Goal: Check status: Check status

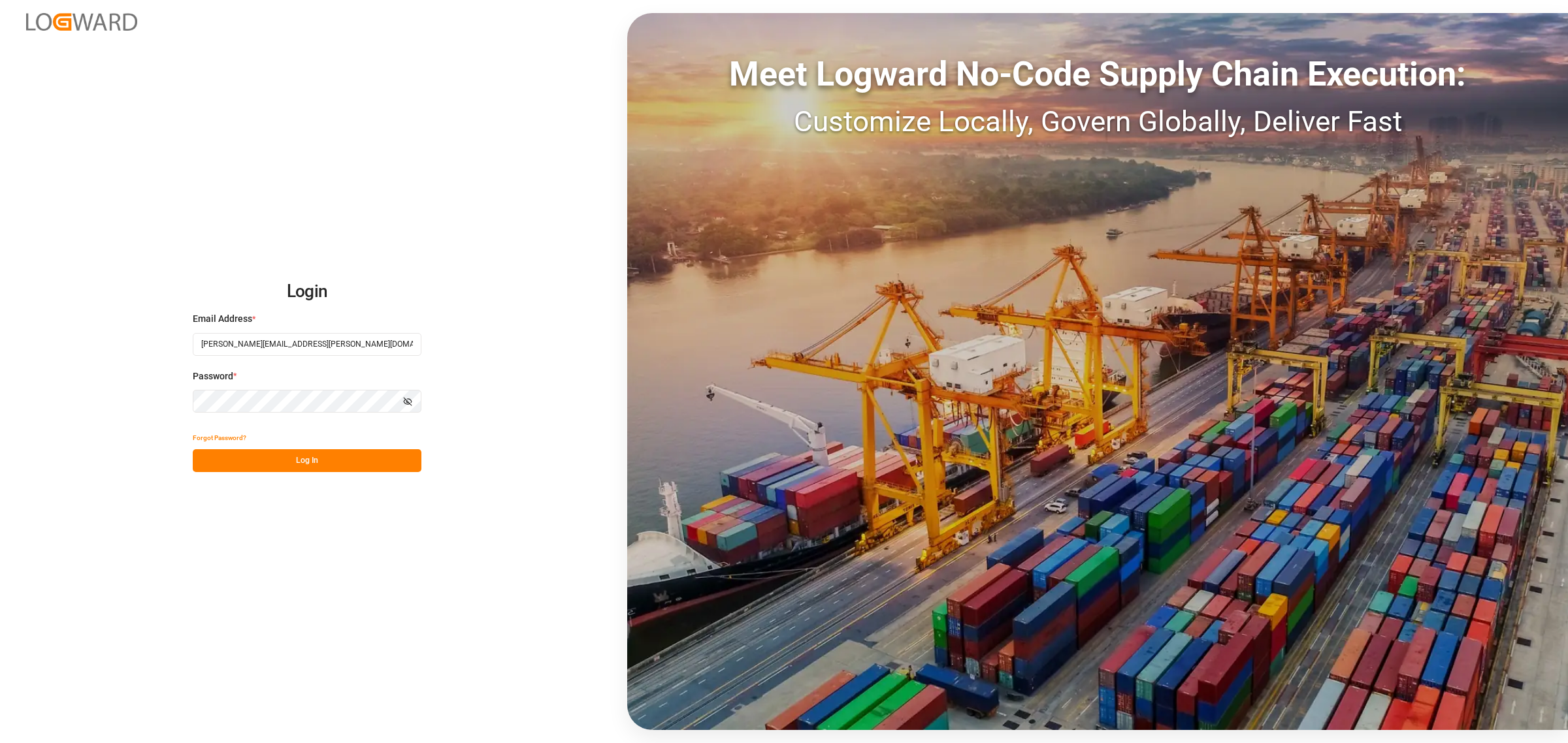
click at [584, 601] on div "Login Email Address * [PERSON_NAME][EMAIL_ADDRESS][PERSON_NAME][DOMAIN_NAME] Pa…" at bounding box center [784, 371] width 1568 height 743
click at [377, 449] on button "Log In" at bounding box center [307, 461] width 229 height 23
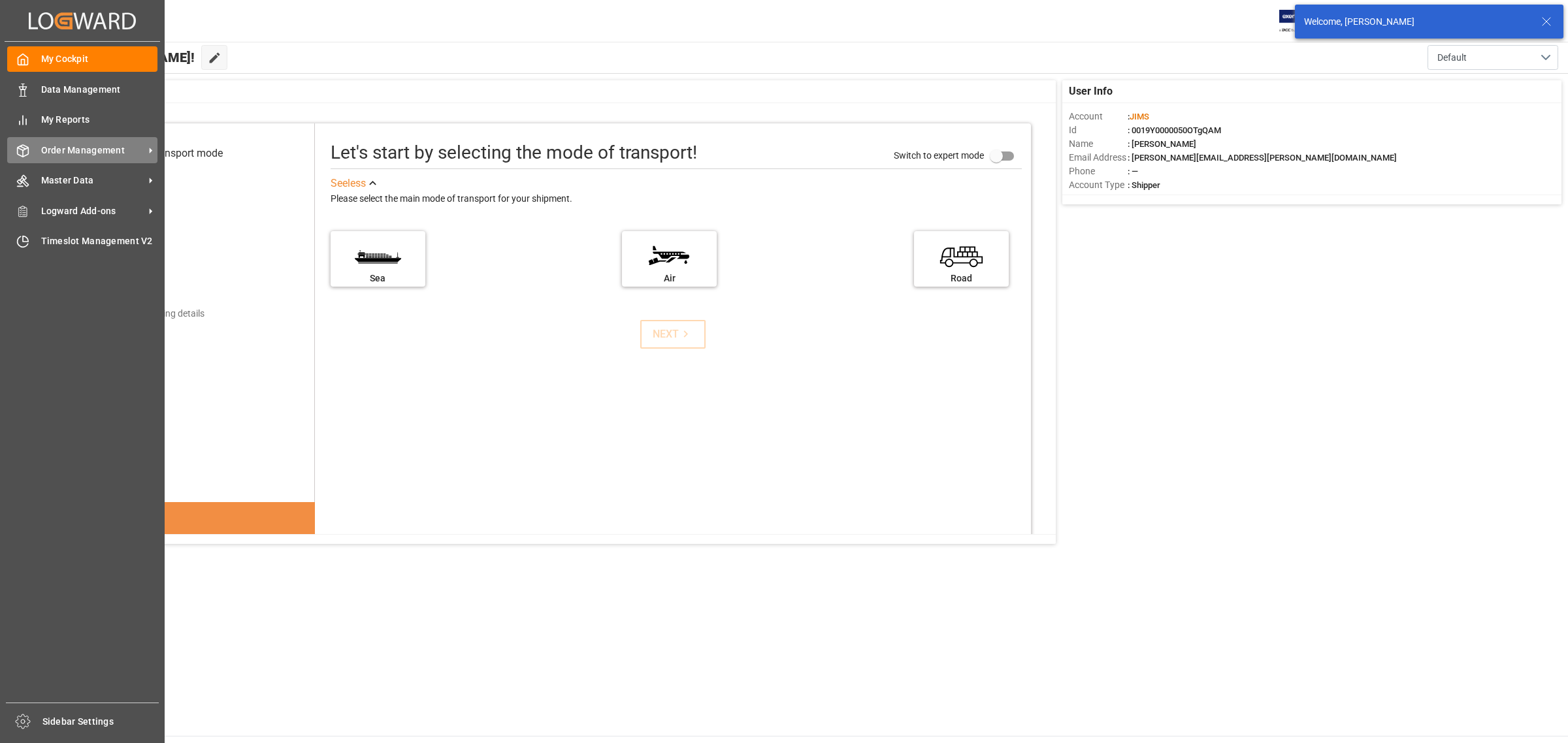
click at [60, 155] on span "Order Management" at bounding box center [93, 151] width 103 height 14
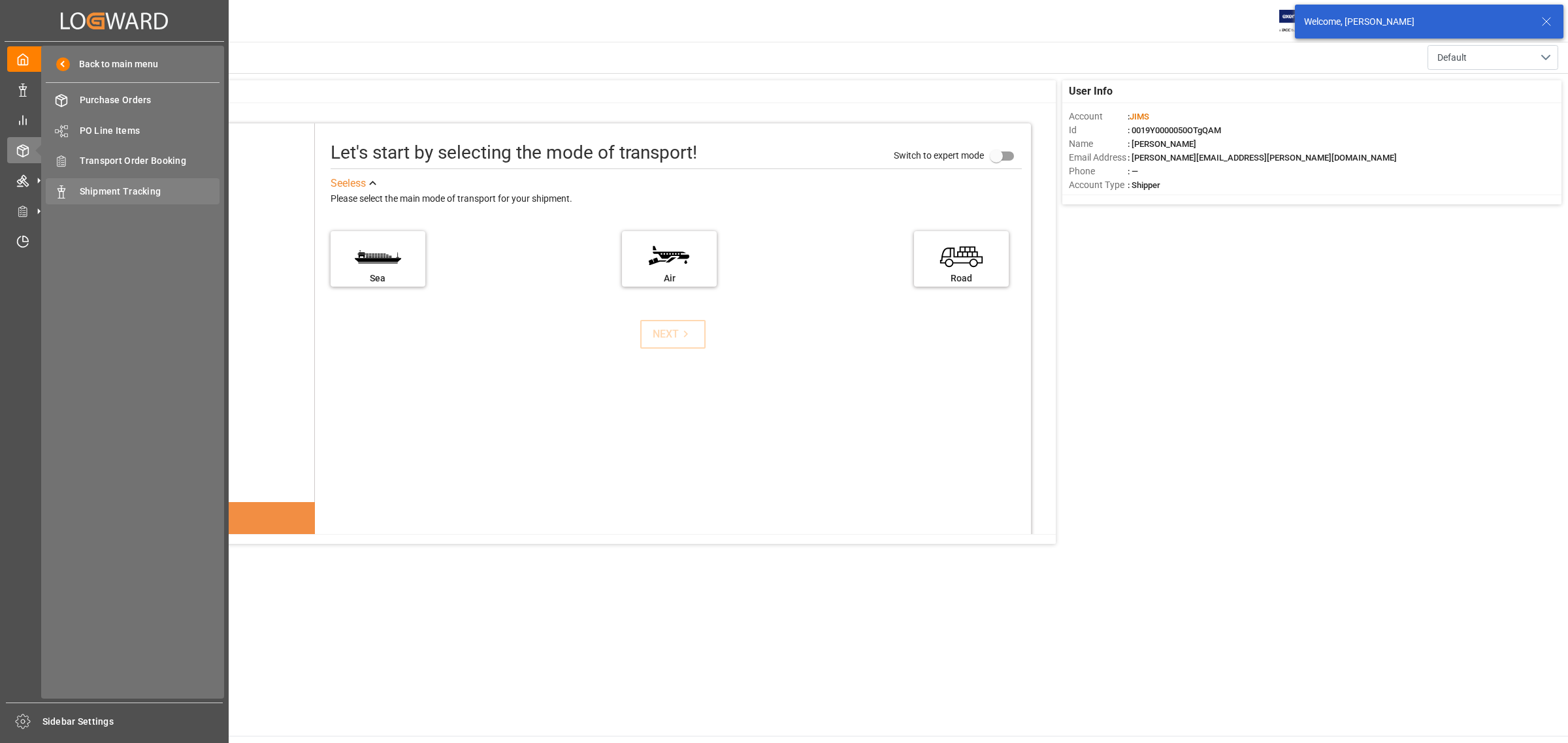
click at [99, 183] on div "Shipment Tracking Shipment Tracking" at bounding box center [133, 191] width 174 height 26
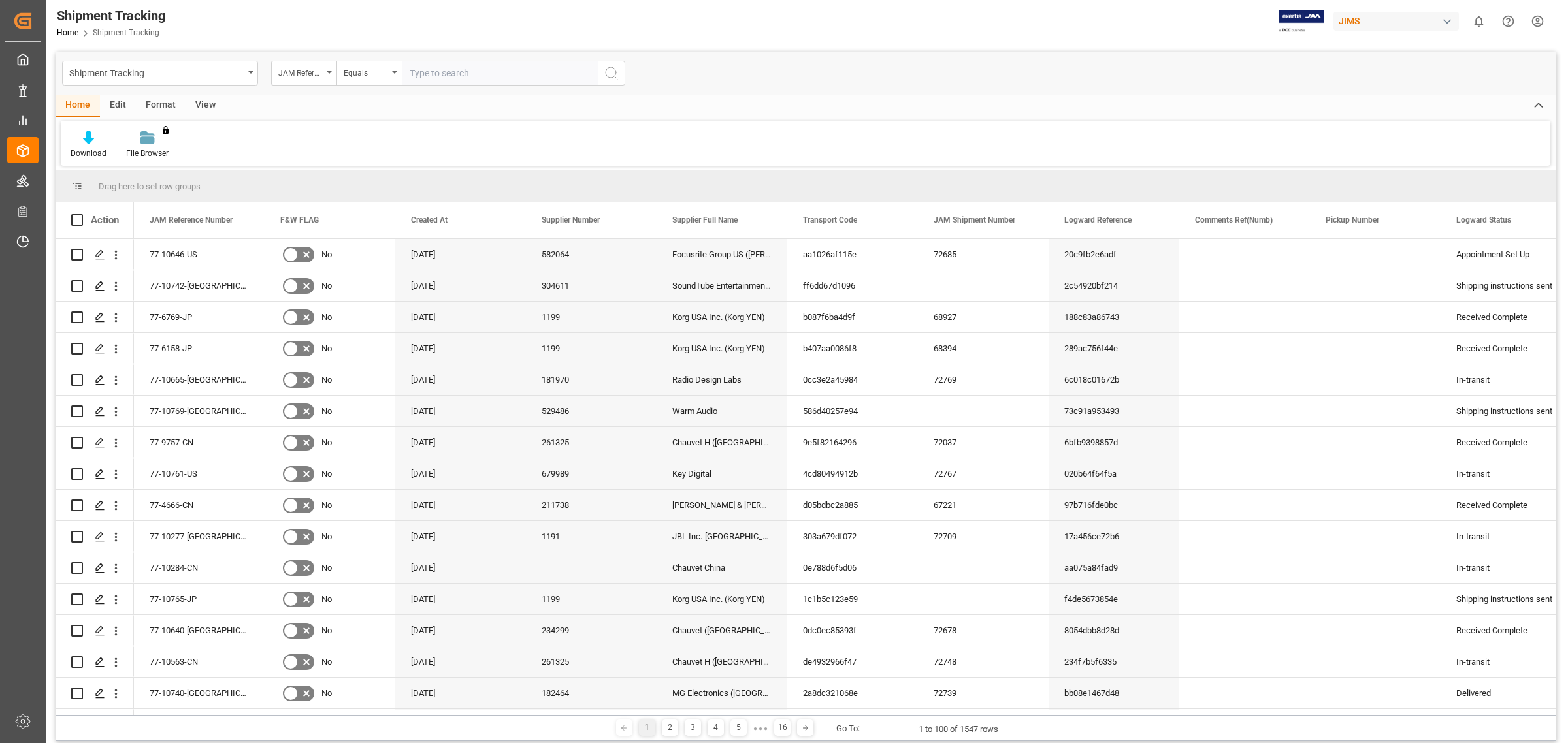
click at [477, 75] on input "text" at bounding box center [499, 73] width 196 height 25
type input "77-10243-BE"
click at [606, 73] on icon "search button" at bounding box center [611, 73] width 16 height 16
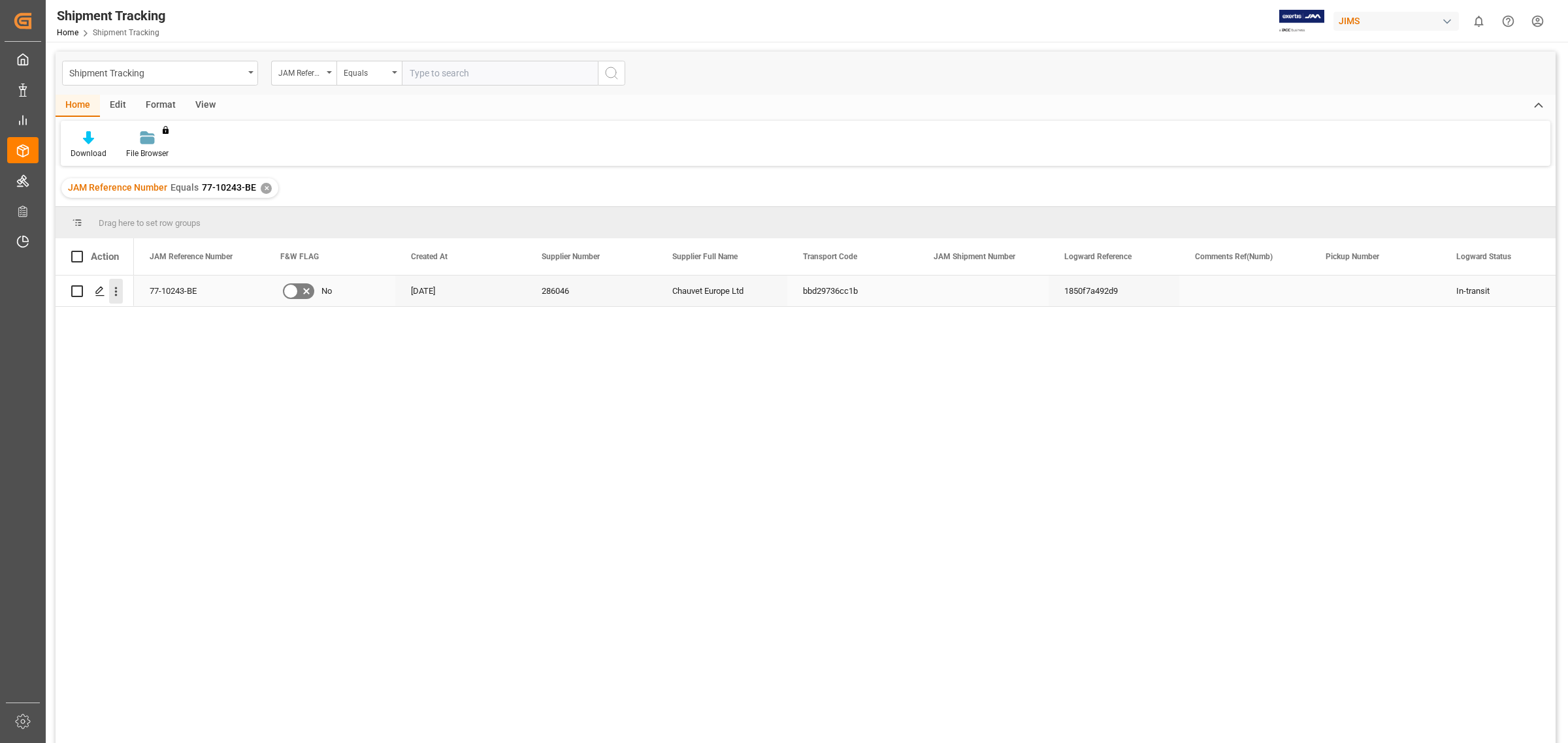
drag, startPoint x: 100, startPoint y: 294, endPoint x: 111, endPoint y: 294, distance: 11.0
click at [111, 294] on div "Press SPACE to select this row." at bounding box center [108, 291] width 37 height 26
click at [90, 291] on div "Press SPACE to select this row." at bounding box center [99, 291] width 20 height 24
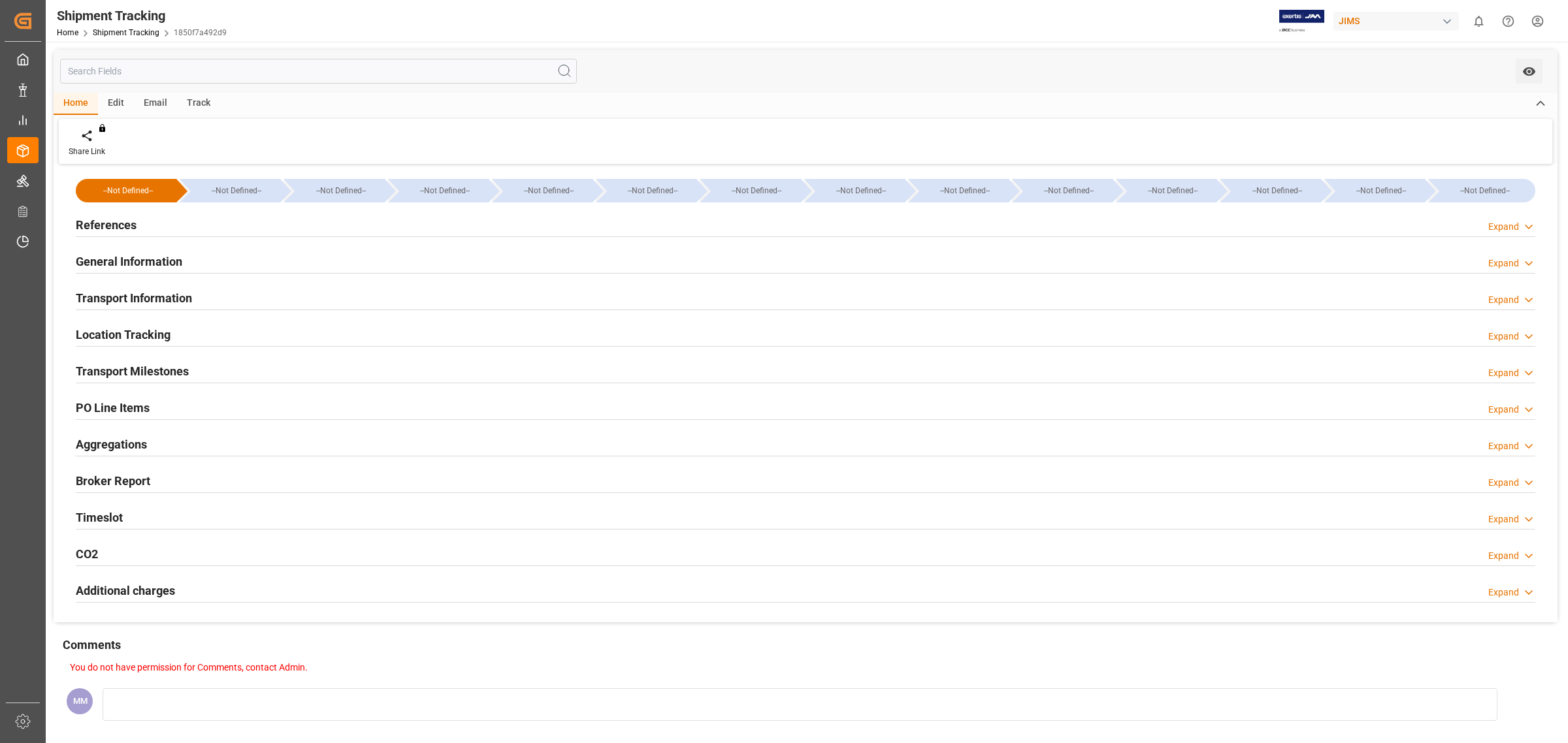
type input "9253727"
click at [119, 245] on div "General Information Expand" at bounding box center [805, 262] width 1478 height 37
click at [139, 220] on div "References Expand" at bounding box center [806, 224] width 1460 height 25
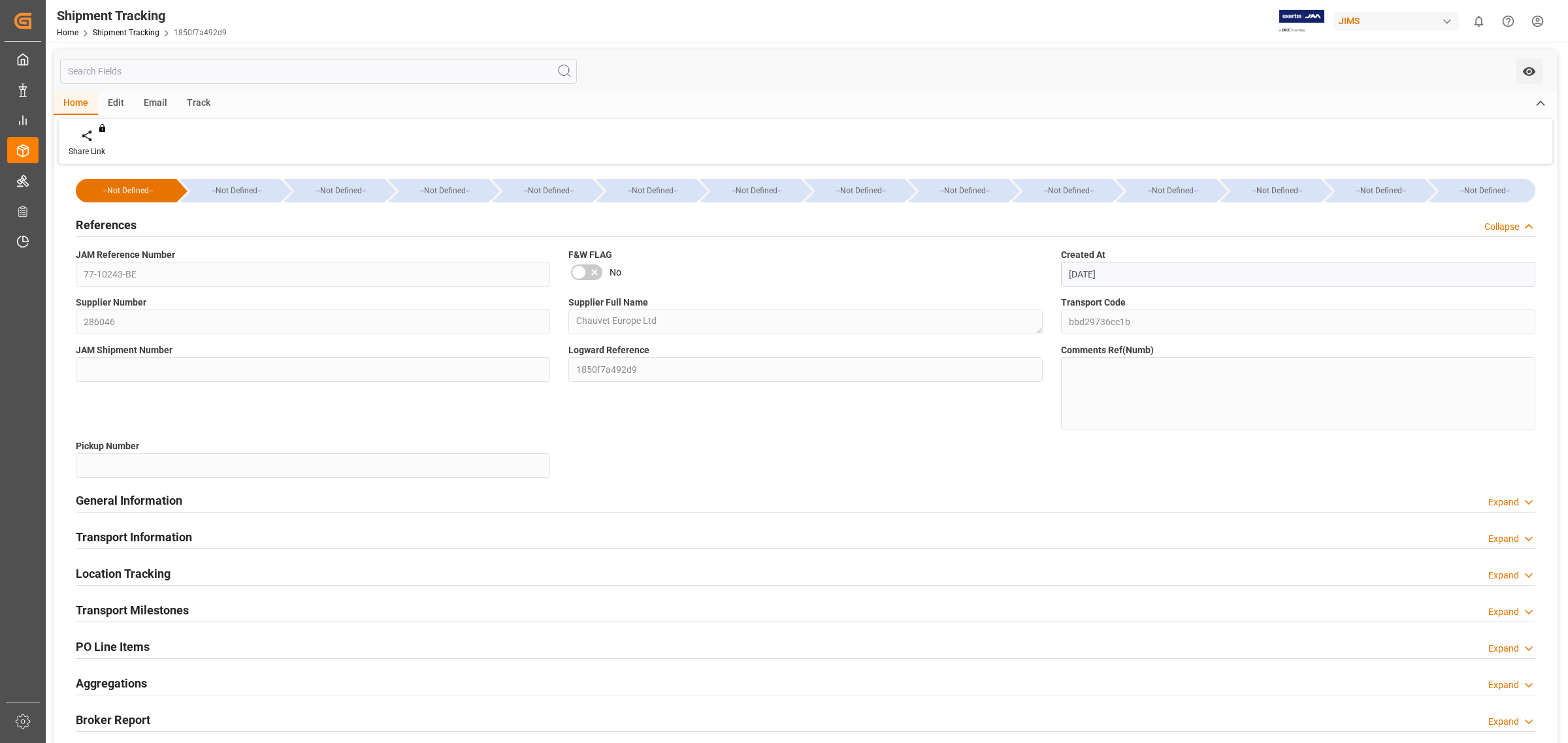
click at [121, 225] on h2 "References" at bounding box center [106, 224] width 61 height 17
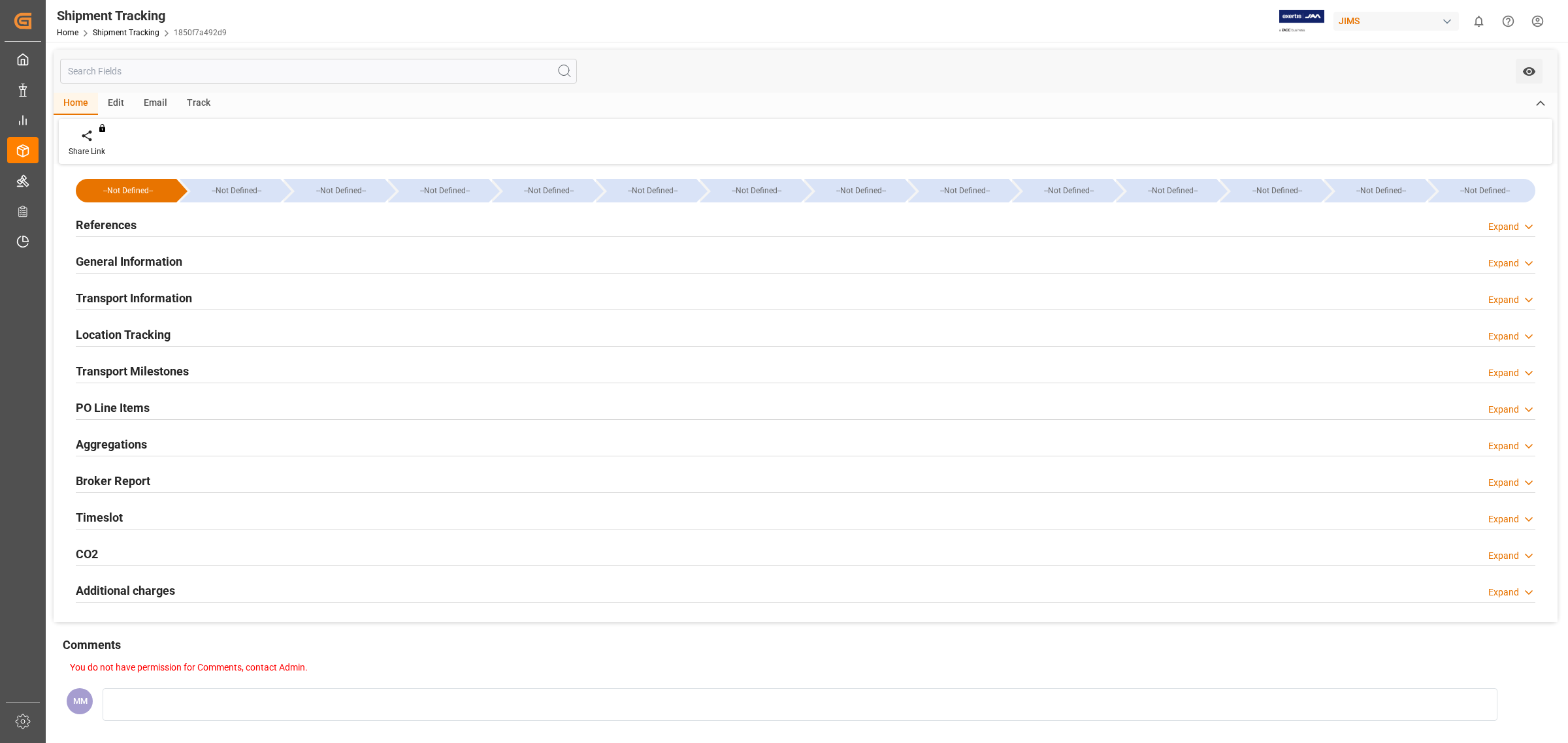
click at [147, 253] on h2 "General Information" at bounding box center [129, 261] width 106 height 17
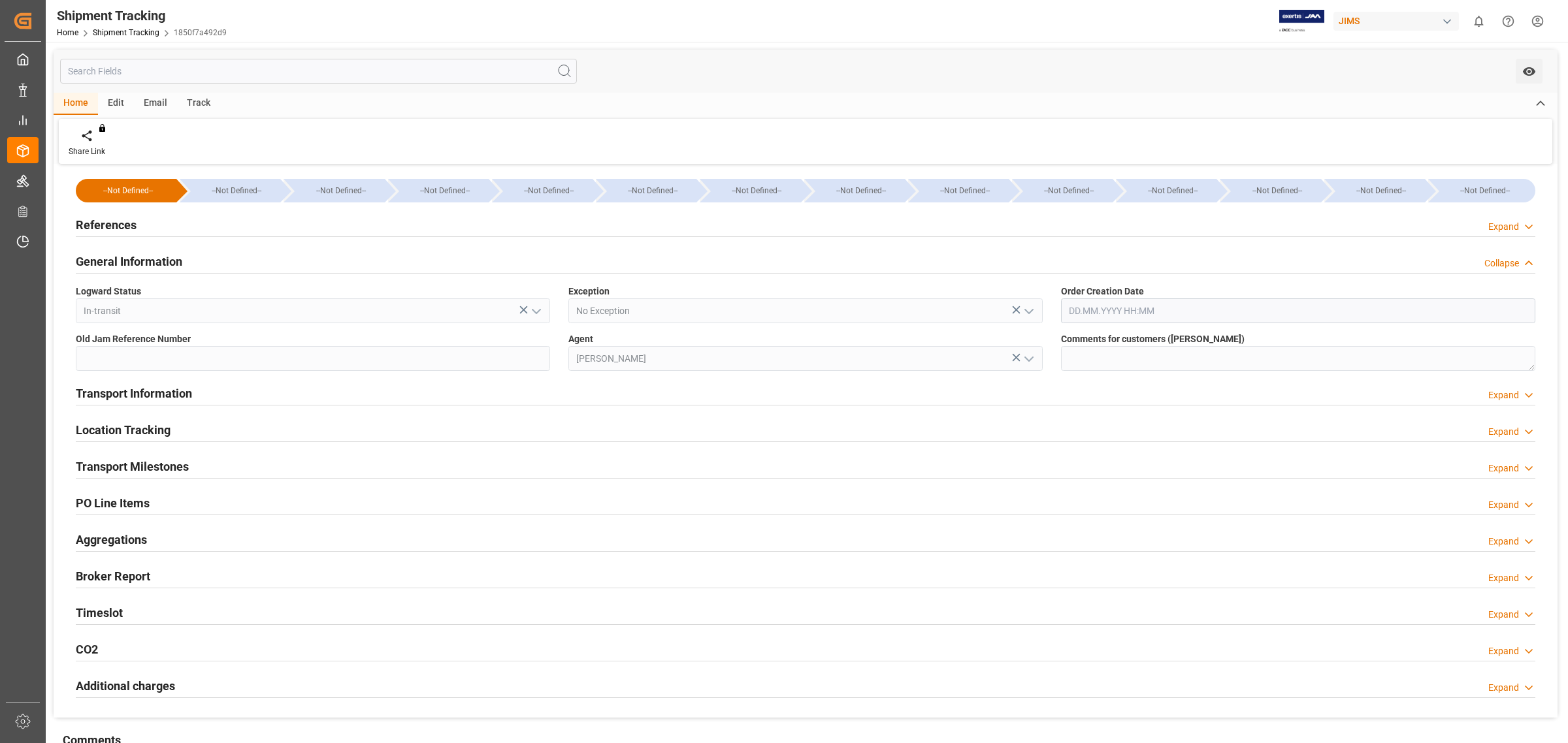
click at [145, 253] on h2 "General Information" at bounding box center [129, 261] width 106 height 17
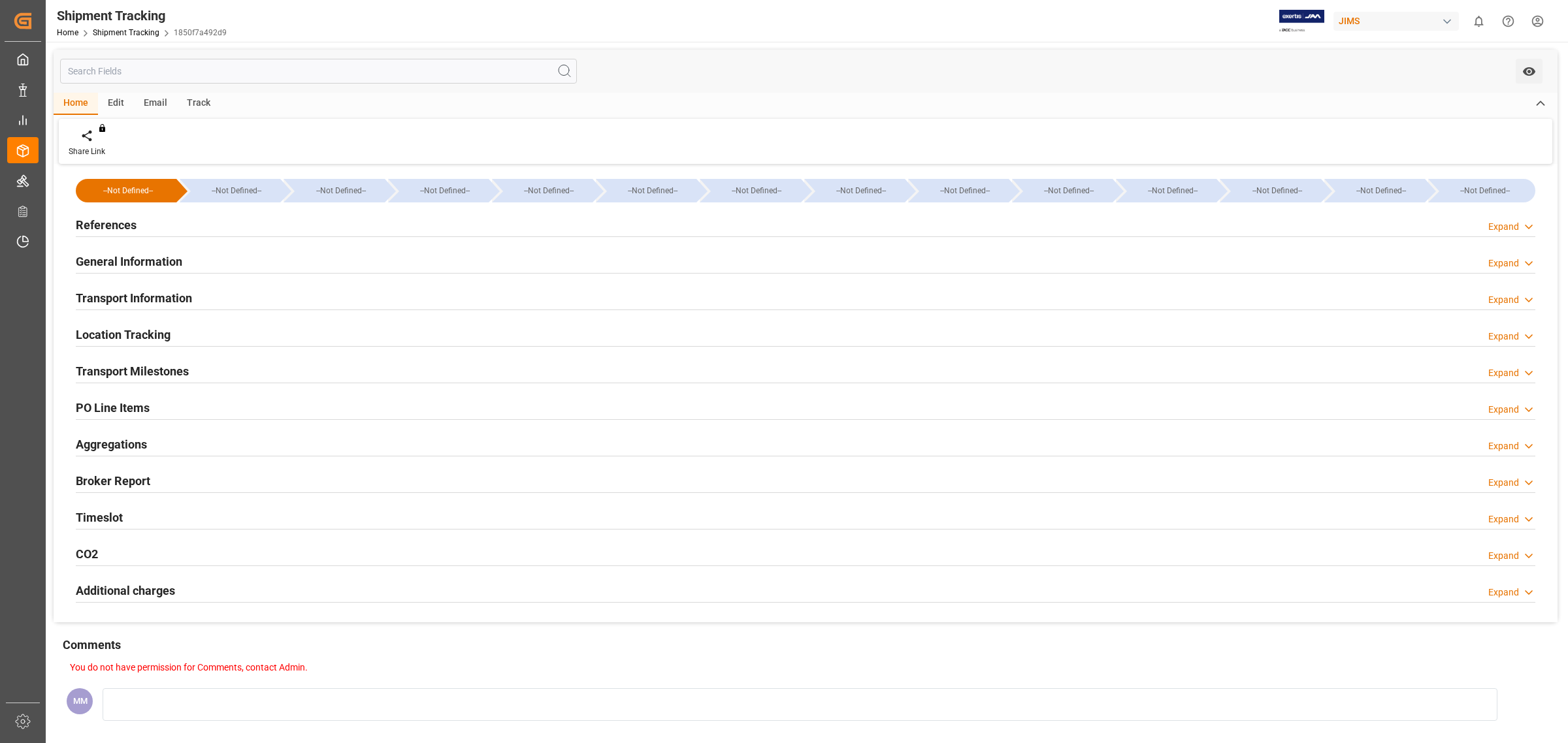
click at [142, 289] on h2 "Transport Information" at bounding box center [134, 297] width 116 height 17
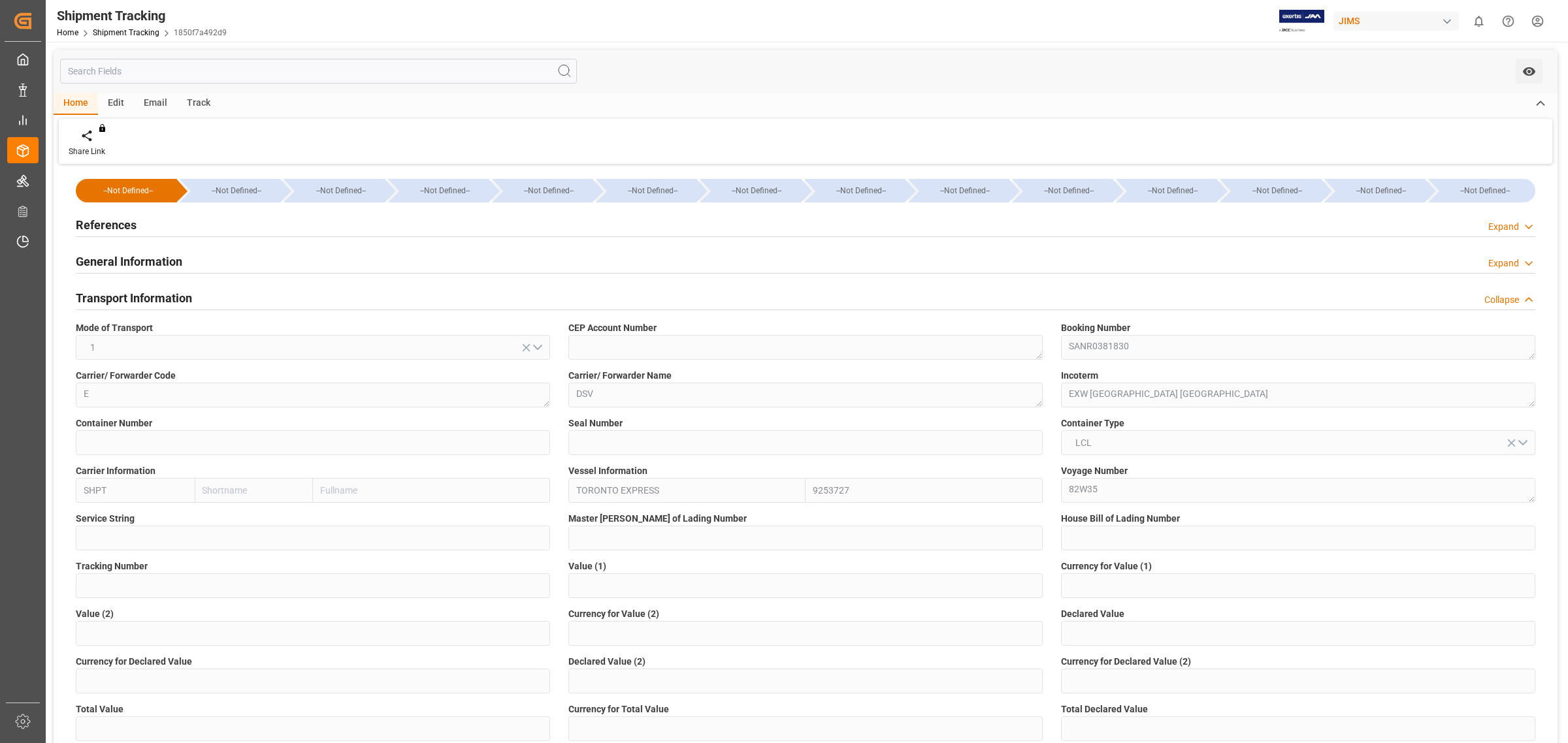
click at [142, 289] on h2 "Transport Information" at bounding box center [134, 297] width 116 height 17
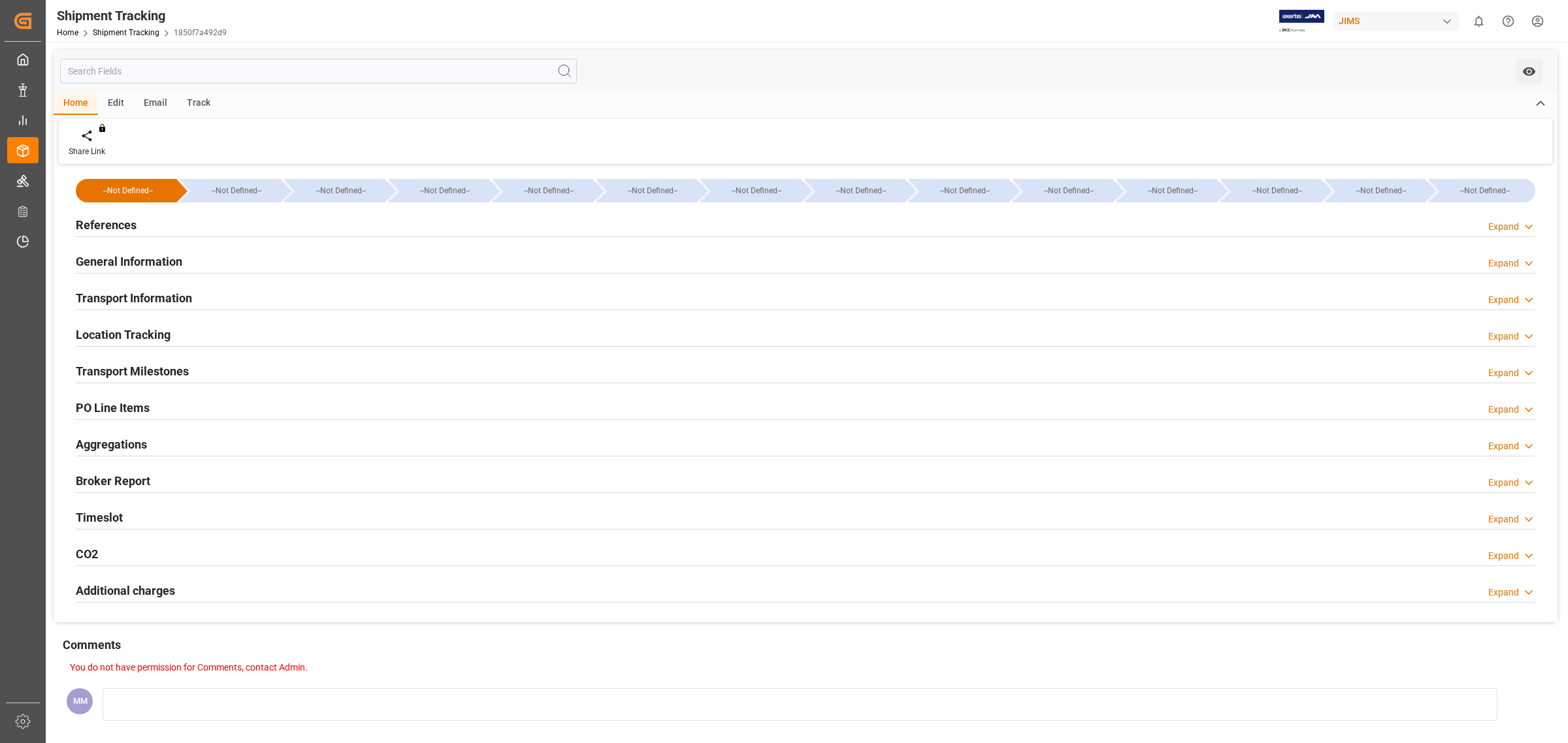
click at [148, 334] on h2 "Location Tracking" at bounding box center [124, 334] width 95 height 17
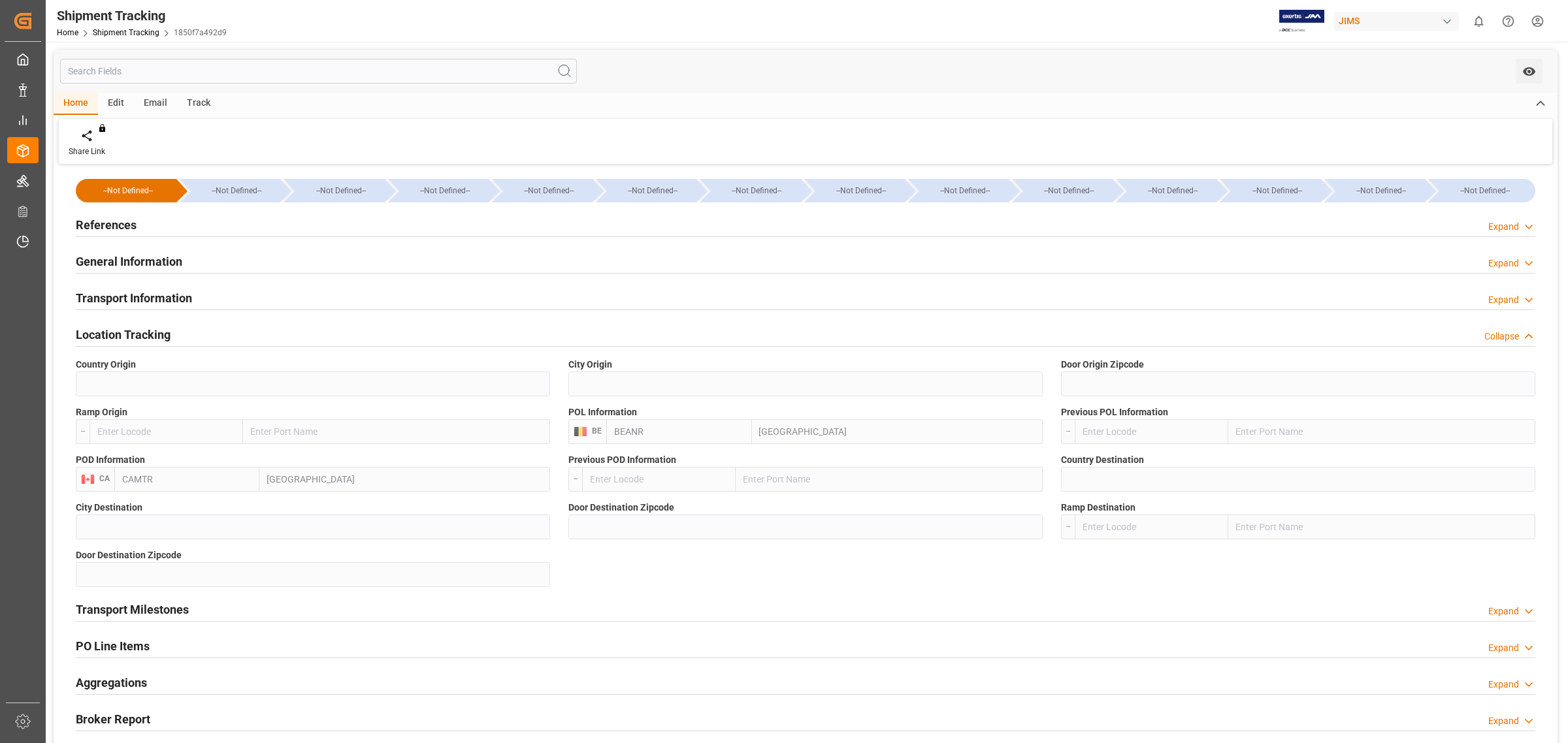
click at [148, 334] on h2 "Location Tracking" at bounding box center [124, 334] width 95 height 17
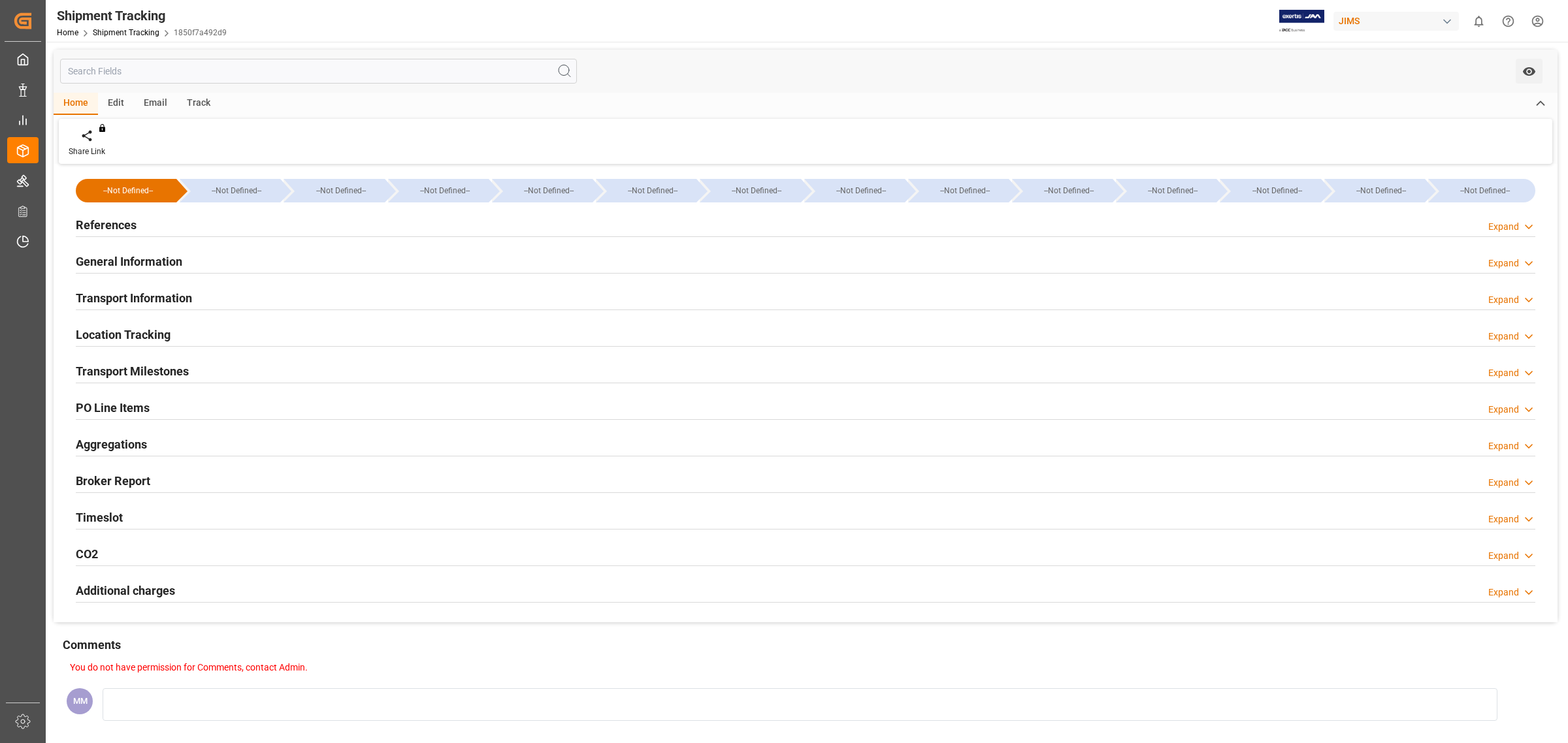
click at [151, 367] on h2 "Transport Milestones" at bounding box center [133, 370] width 113 height 17
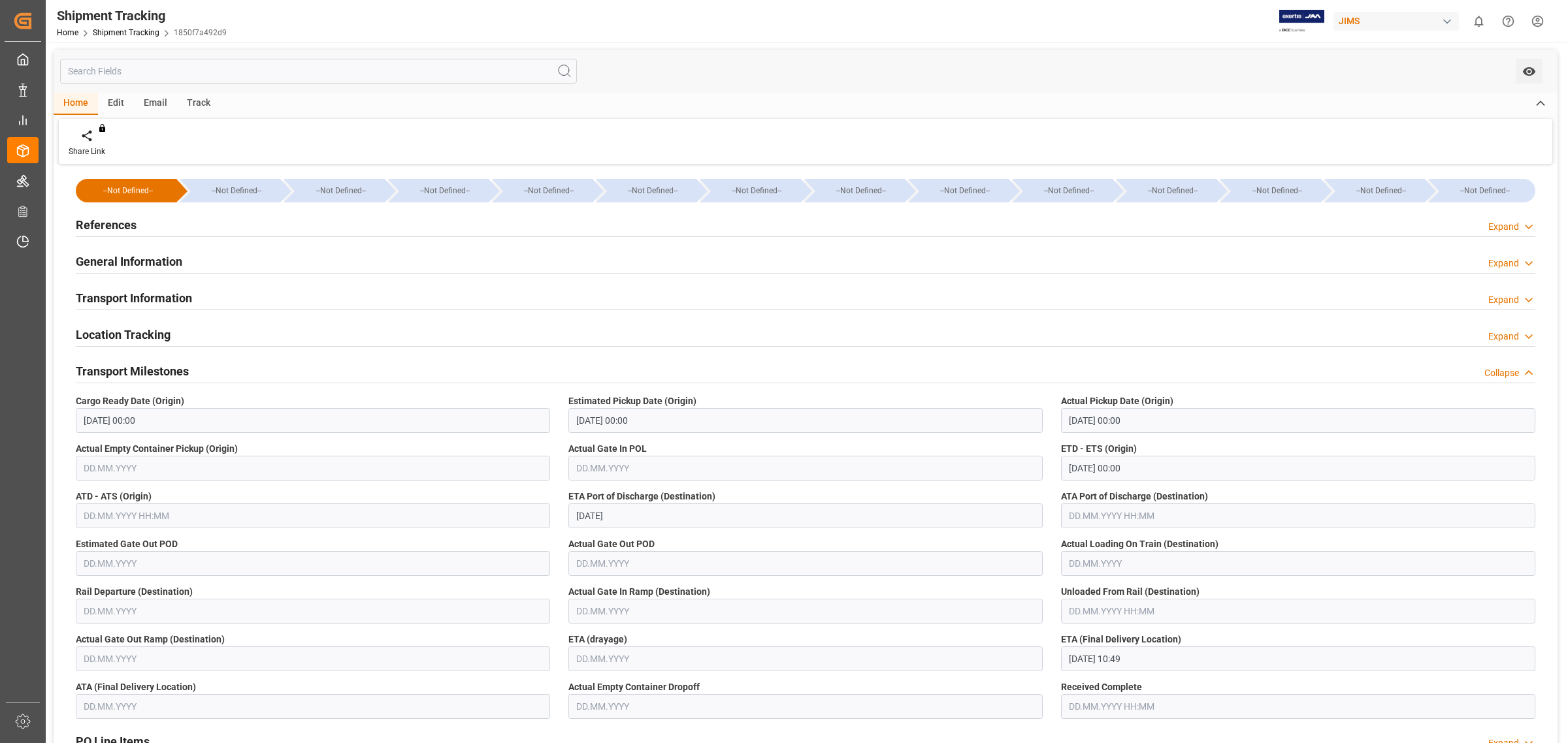
click at [185, 296] on h2 "Transport Information" at bounding box center [134, 297] width 116 height 17
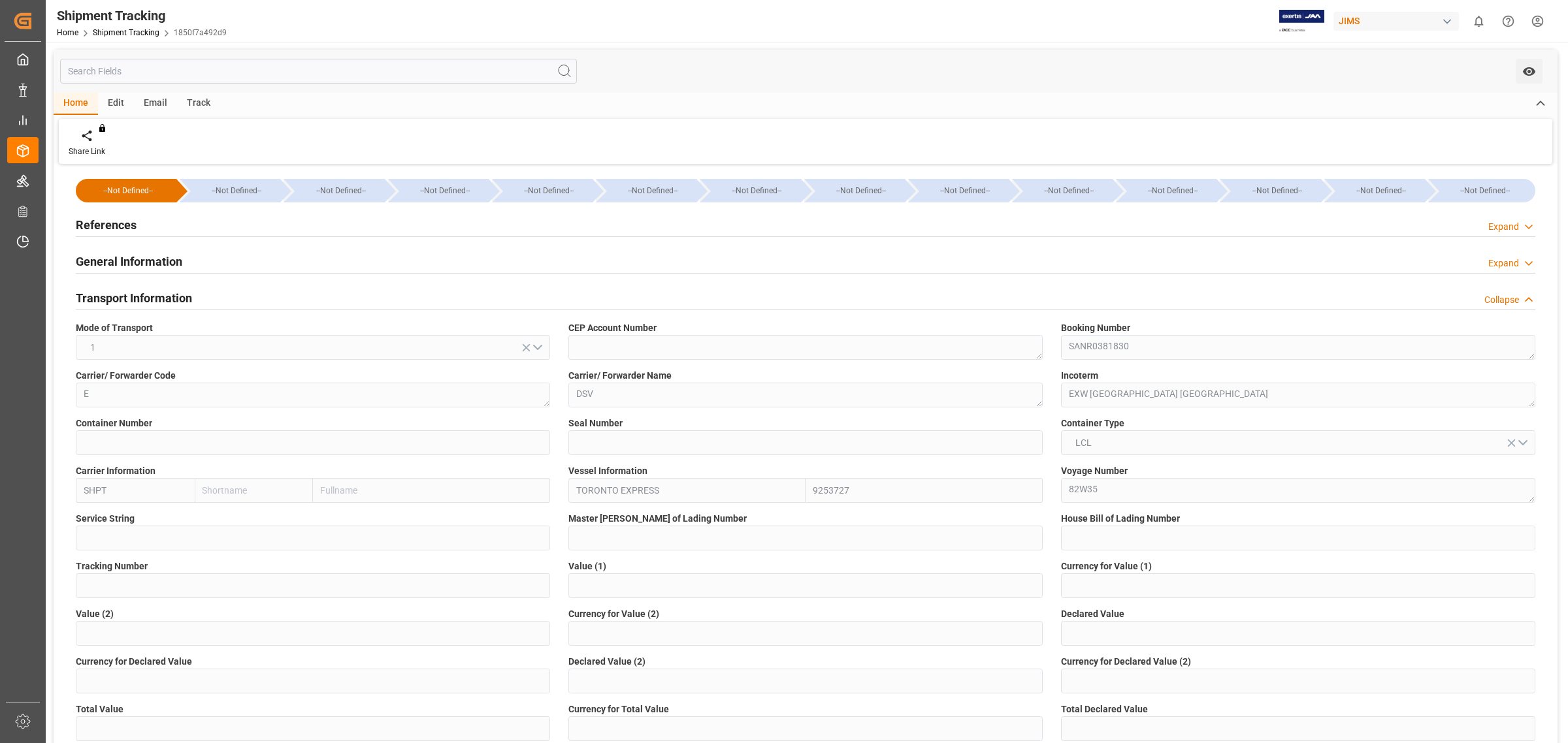
click at [1184, 461] on div "Voyage Number 82W35" at bounding box center [1298, 483] width 493 height 47
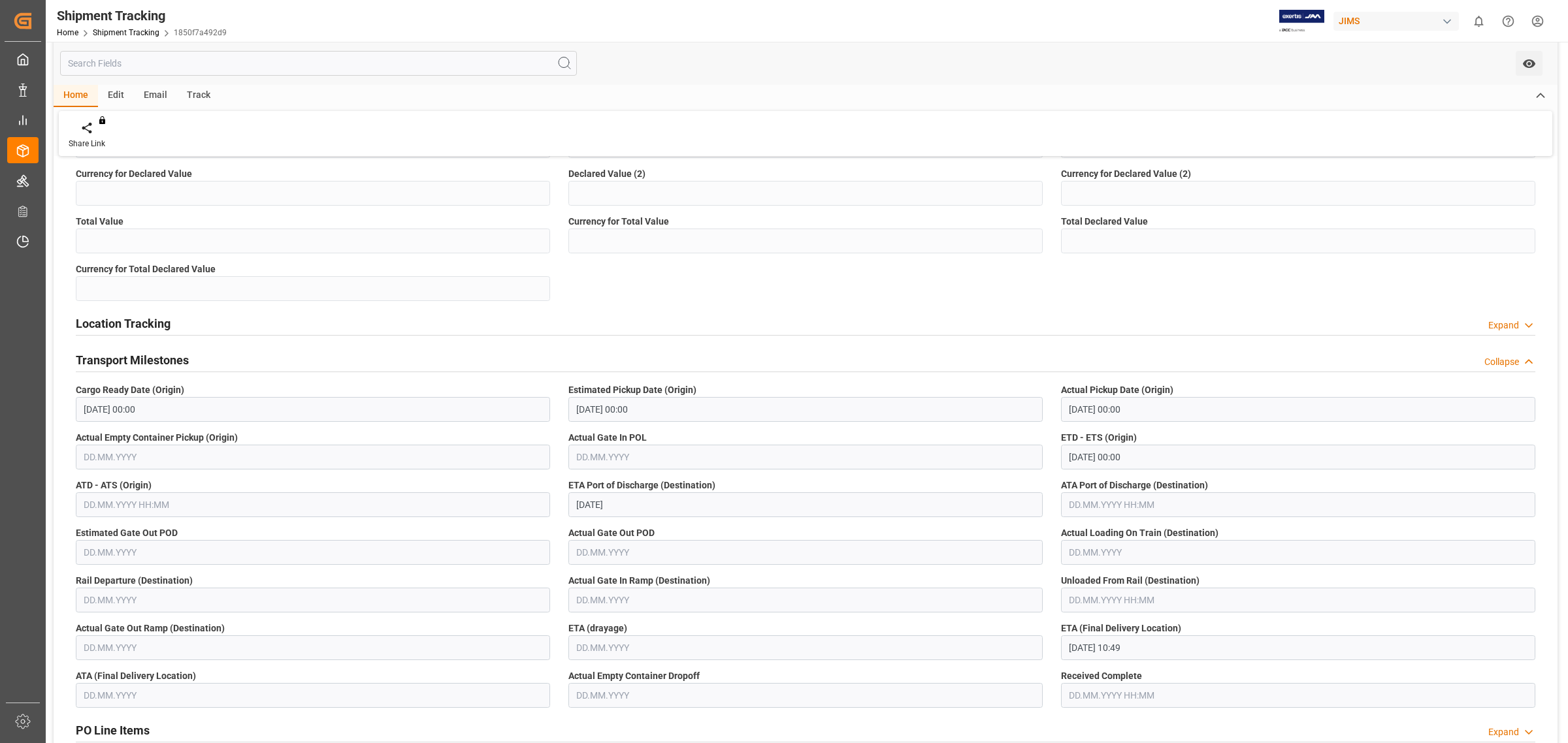
scroll to position [490, 0]
click at [1310, 324] on div "Location Tracking Expand" at bounding box center [806, 320] width 1460 height 25
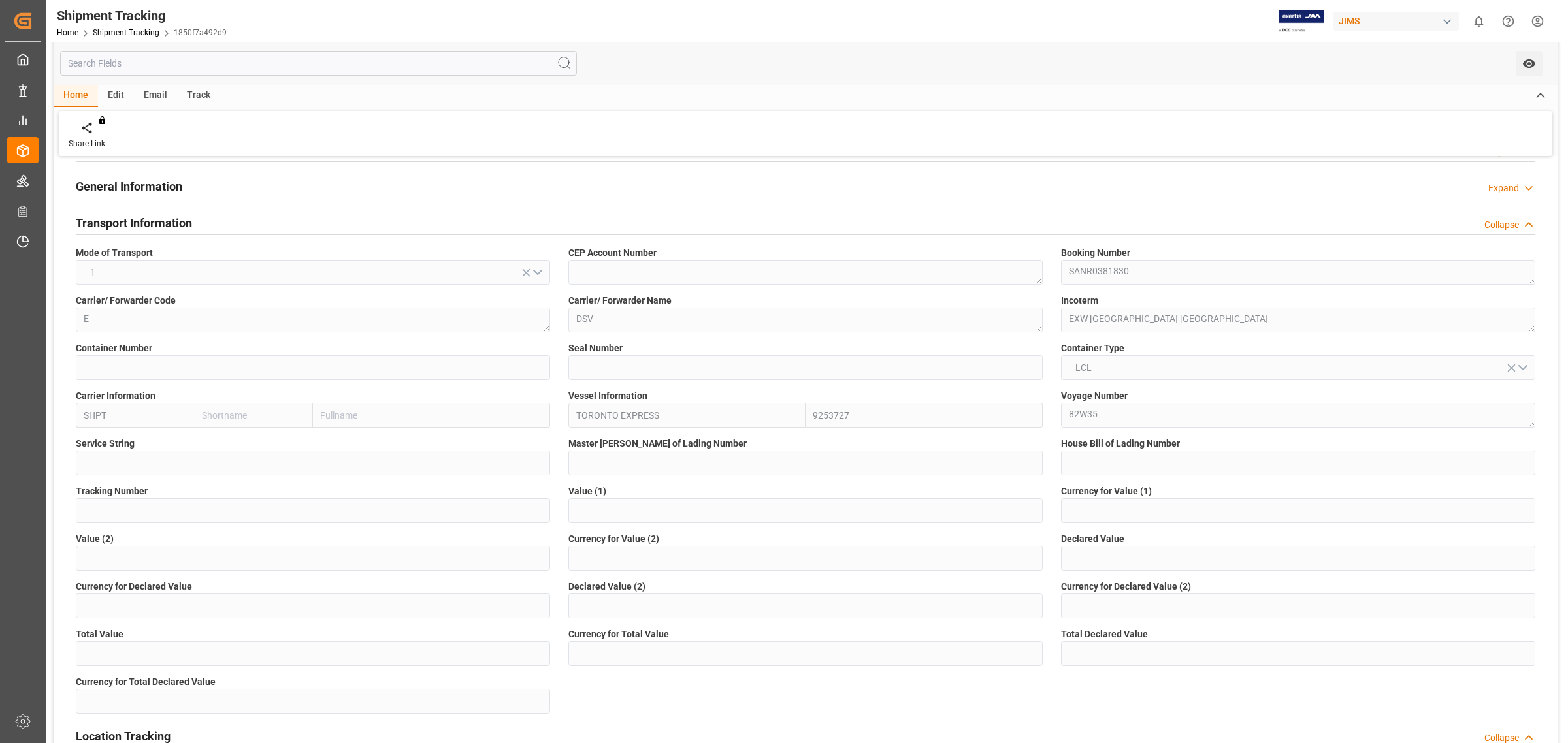
scroll to position [62, 0]
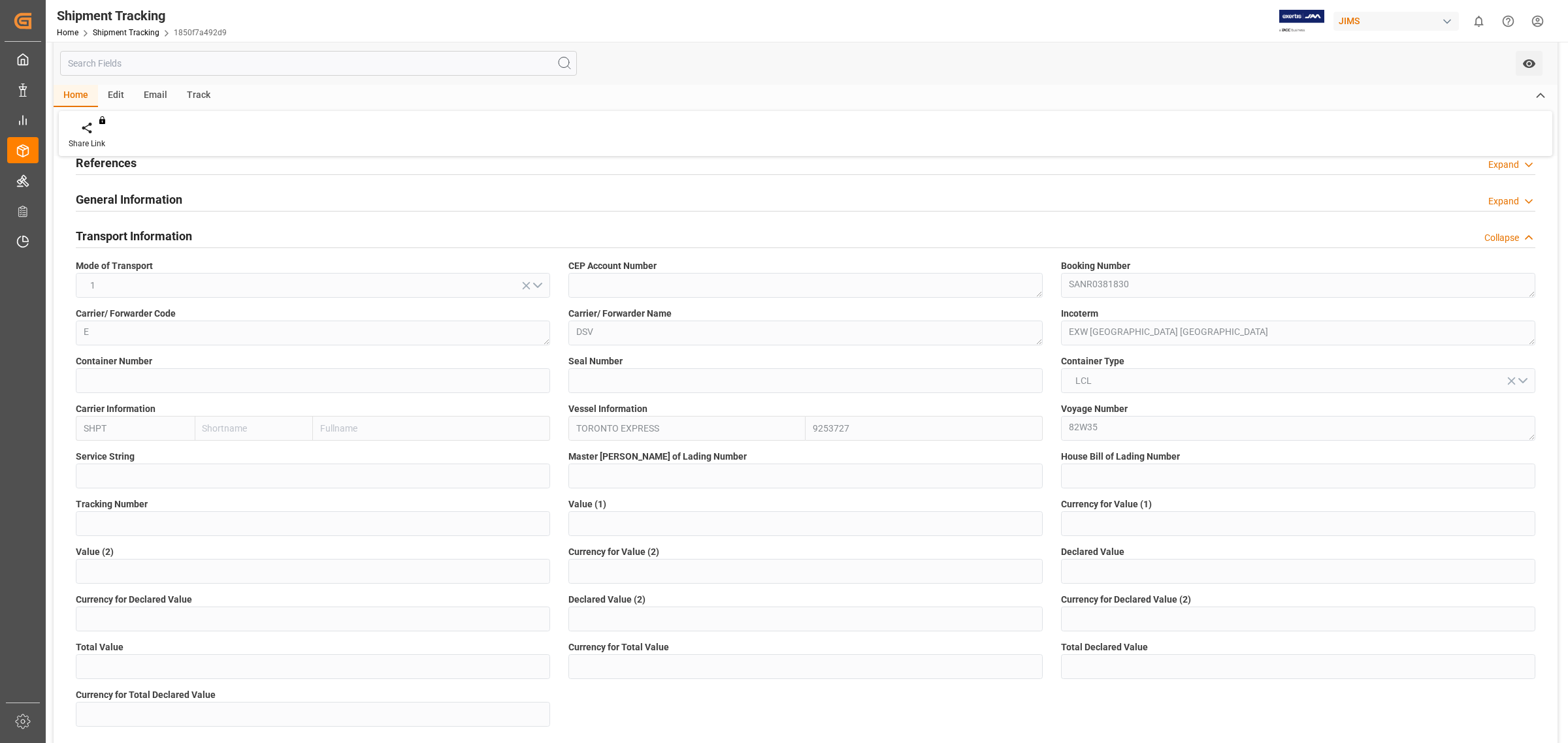
drag, startPoint x: 1181, startPoint y: 184, endPoint x: 1053, endPoint y: 158, distance: 130.6
click at [1180, 184] on div "General Information Expand" at bounding box center [805, 199] width 1478 height 37
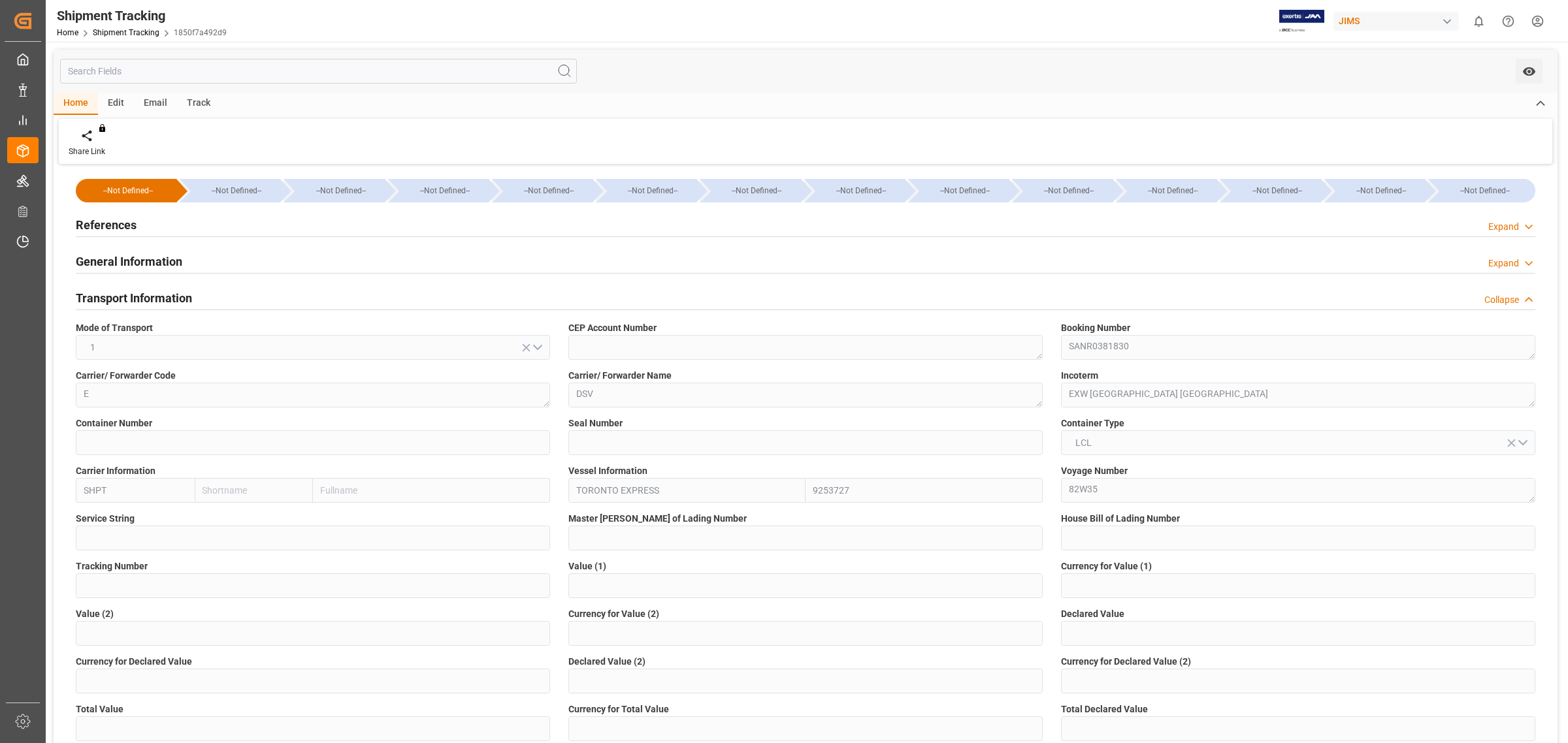
click at [117, 225] on h2 "References" at bounding box center [106, 224] width 61 height 17
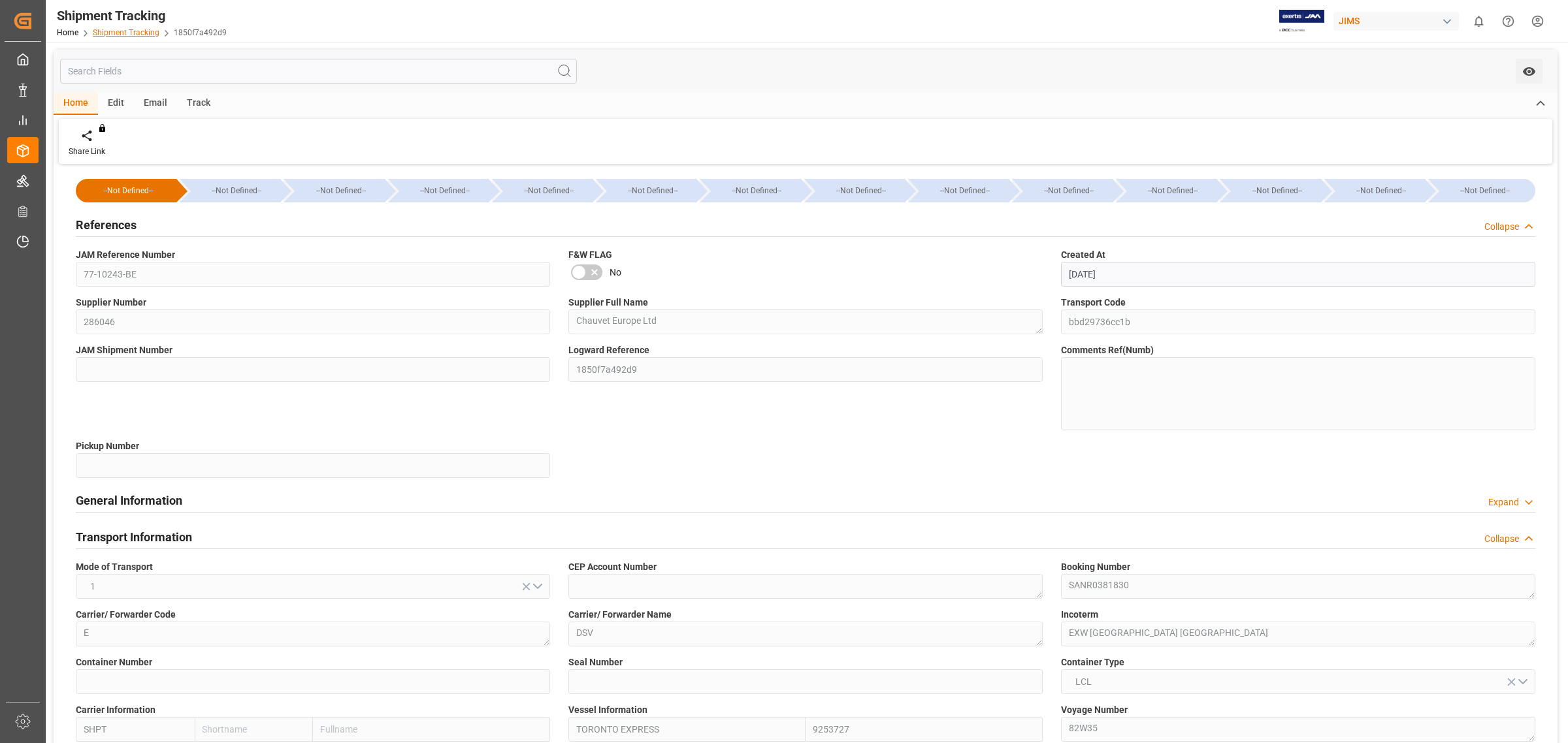
click at [145, 33] on link "Shipment Tracking" at bounding box center [126, 32] width 66 height 9
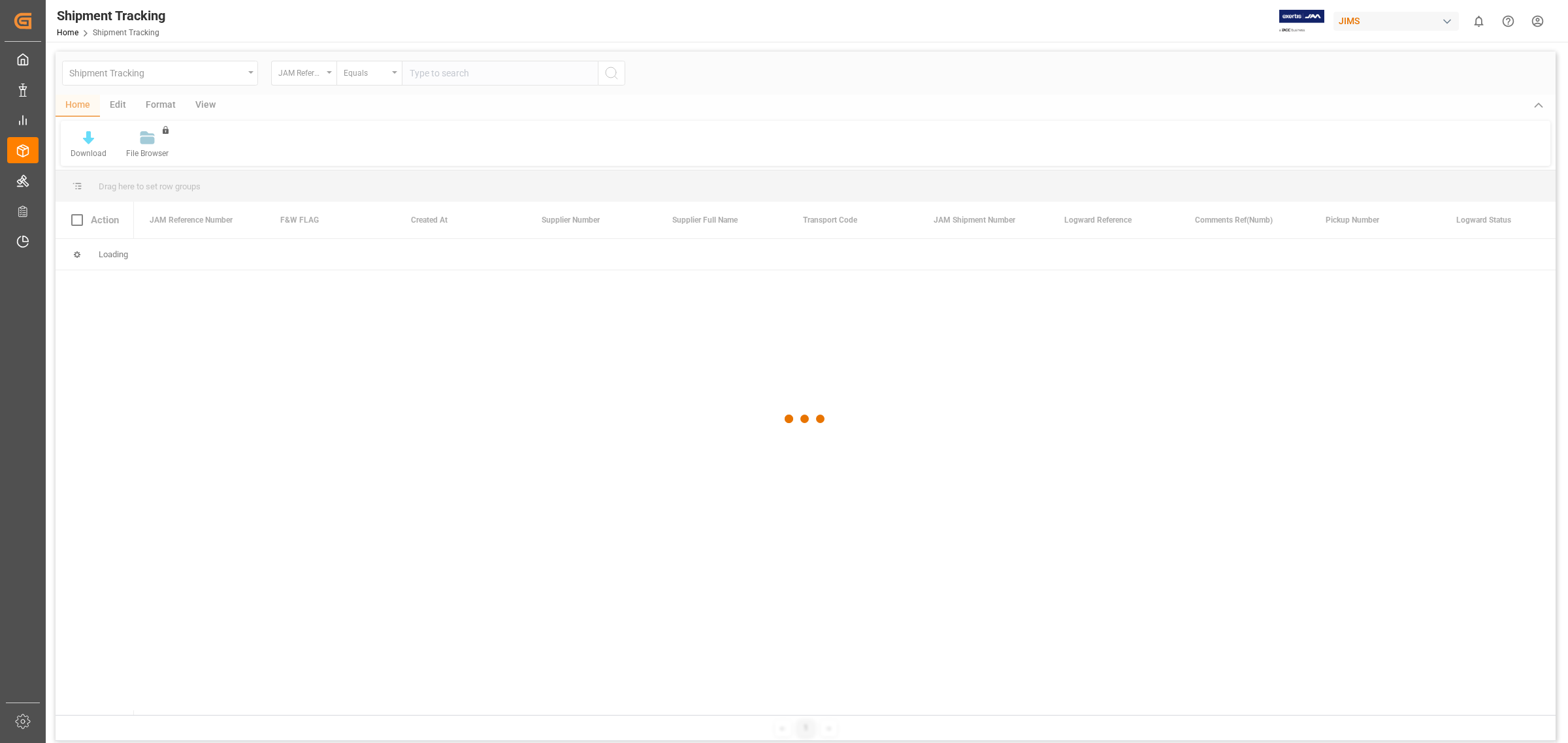
click at [450, 72] on div at bounding box center [805, 419] width 1499 height 735
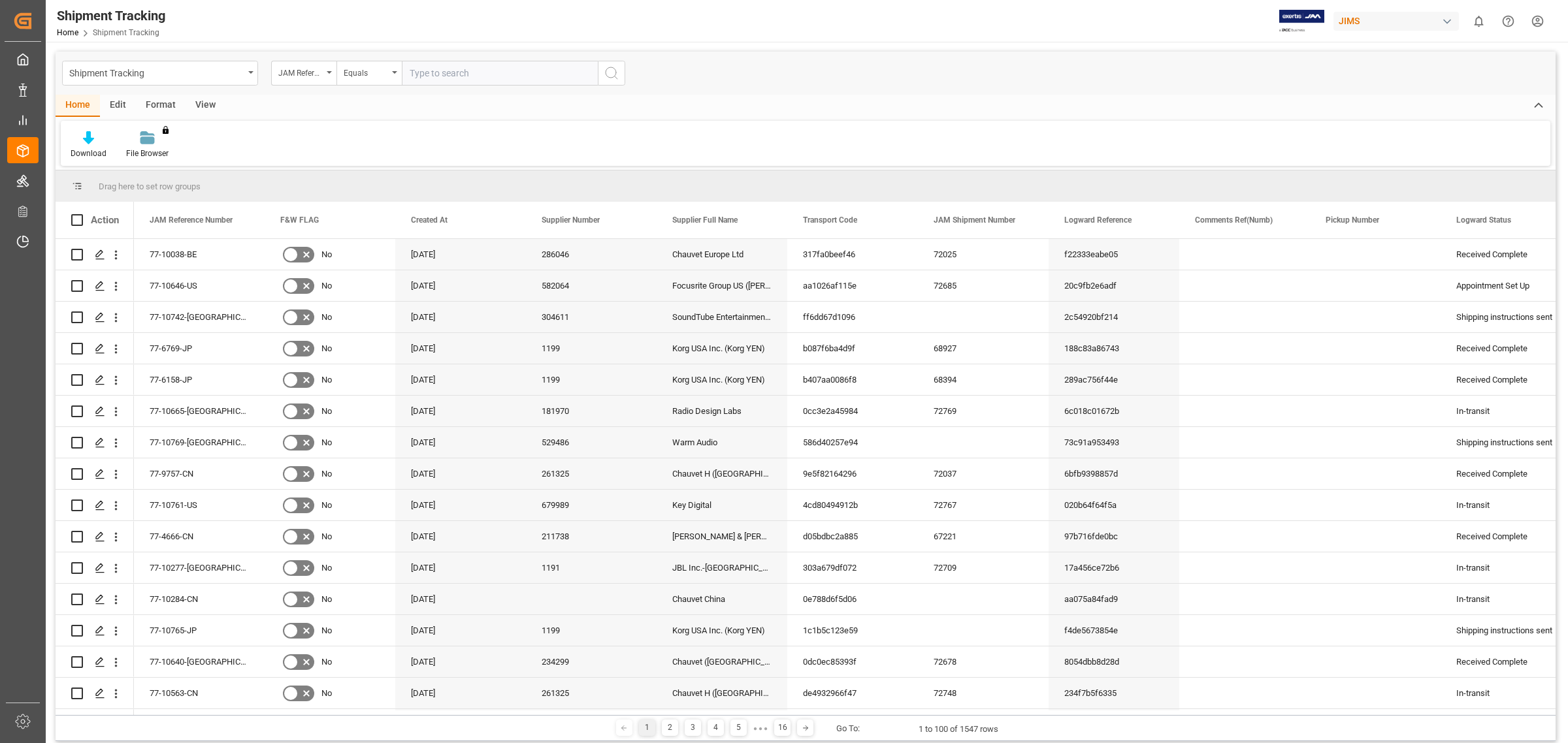
click at [450, 72] on input "text" at bounding box center [499, 73] width 196 height 25
type input "77-10483-be"
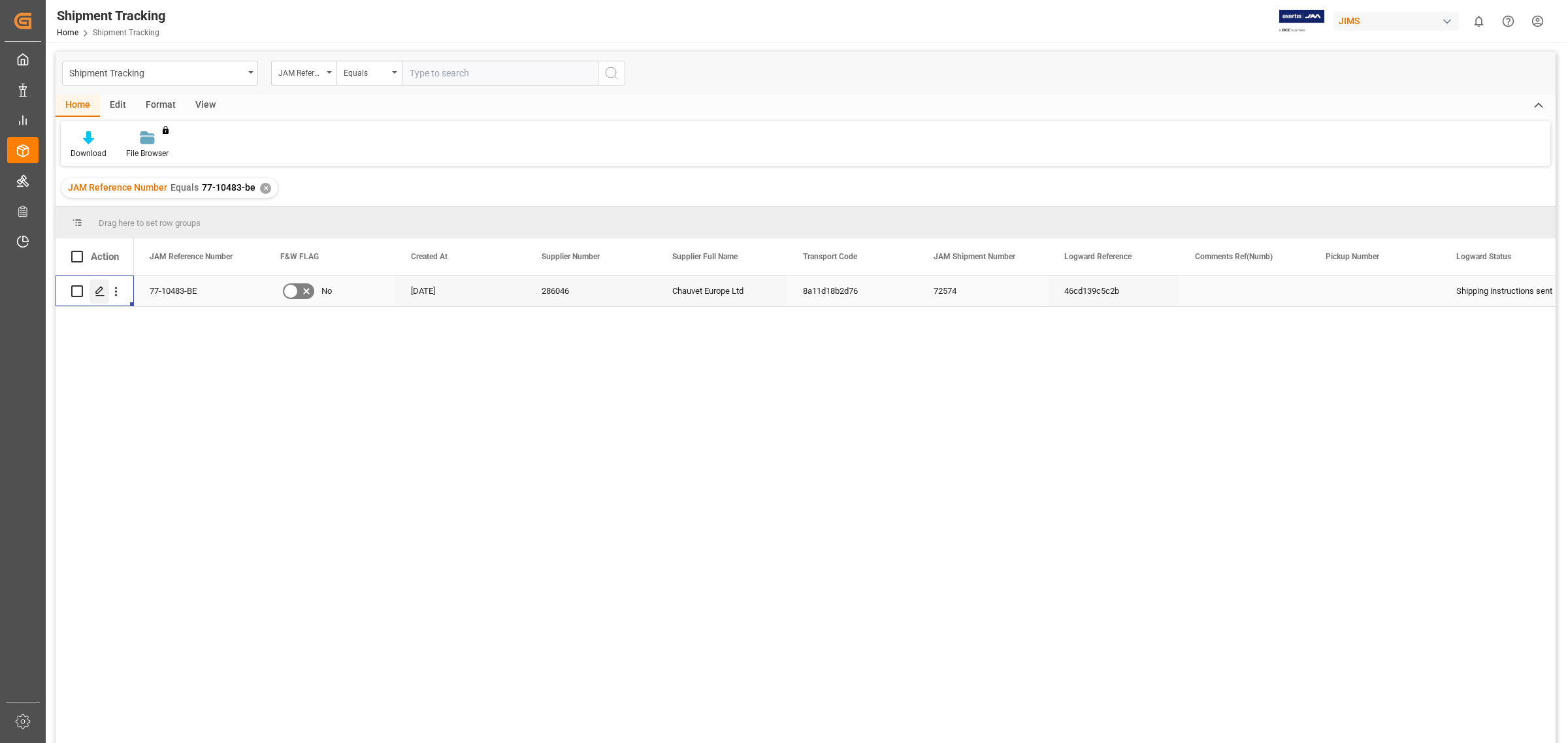
click at [93, 288] on div "Press SPACE to select this row." at bounding box center [99, 291] width 20 height 24
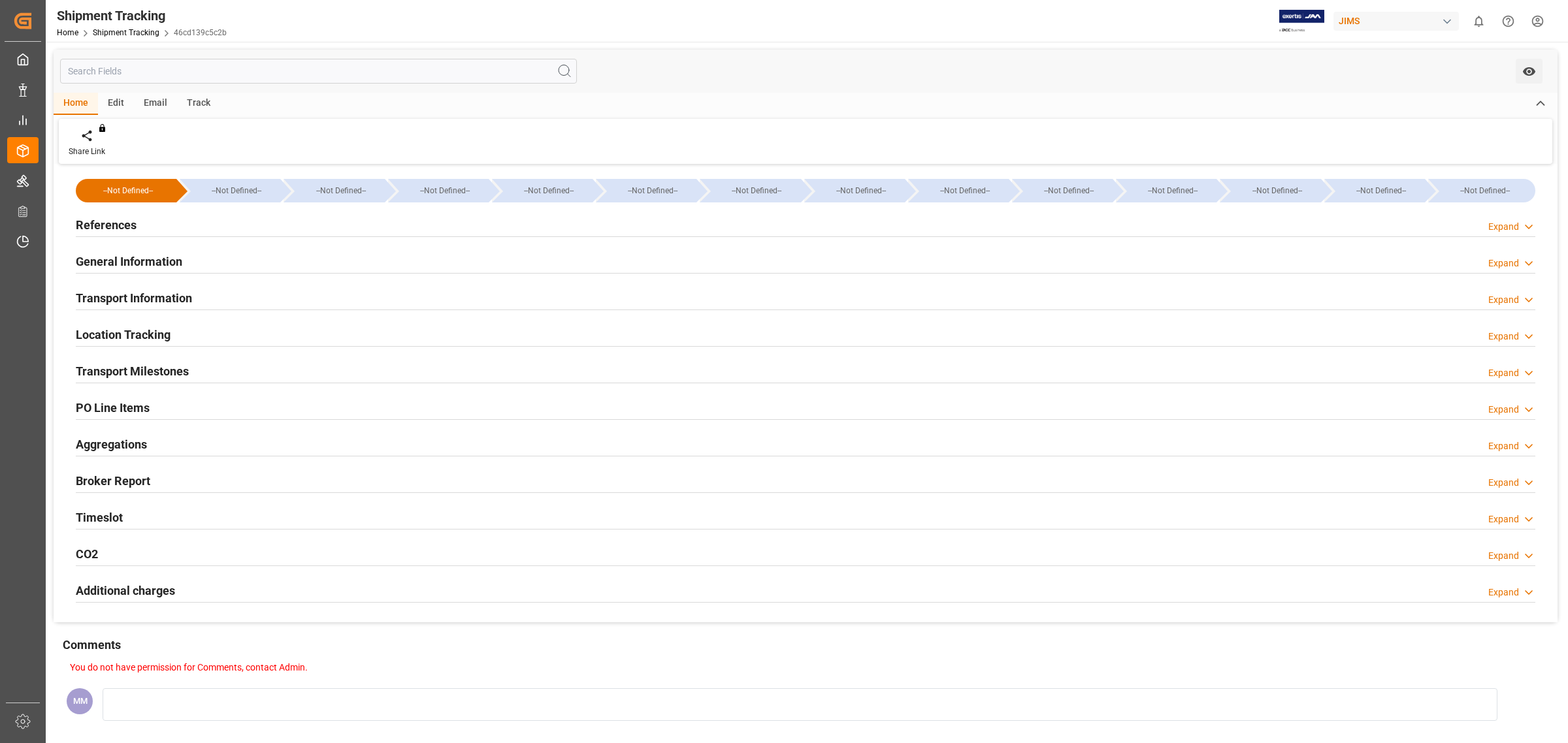
type input "45414"
click at [131, 266] on h2 "General Information" at bounding box center [129, 261] width 106 height 17
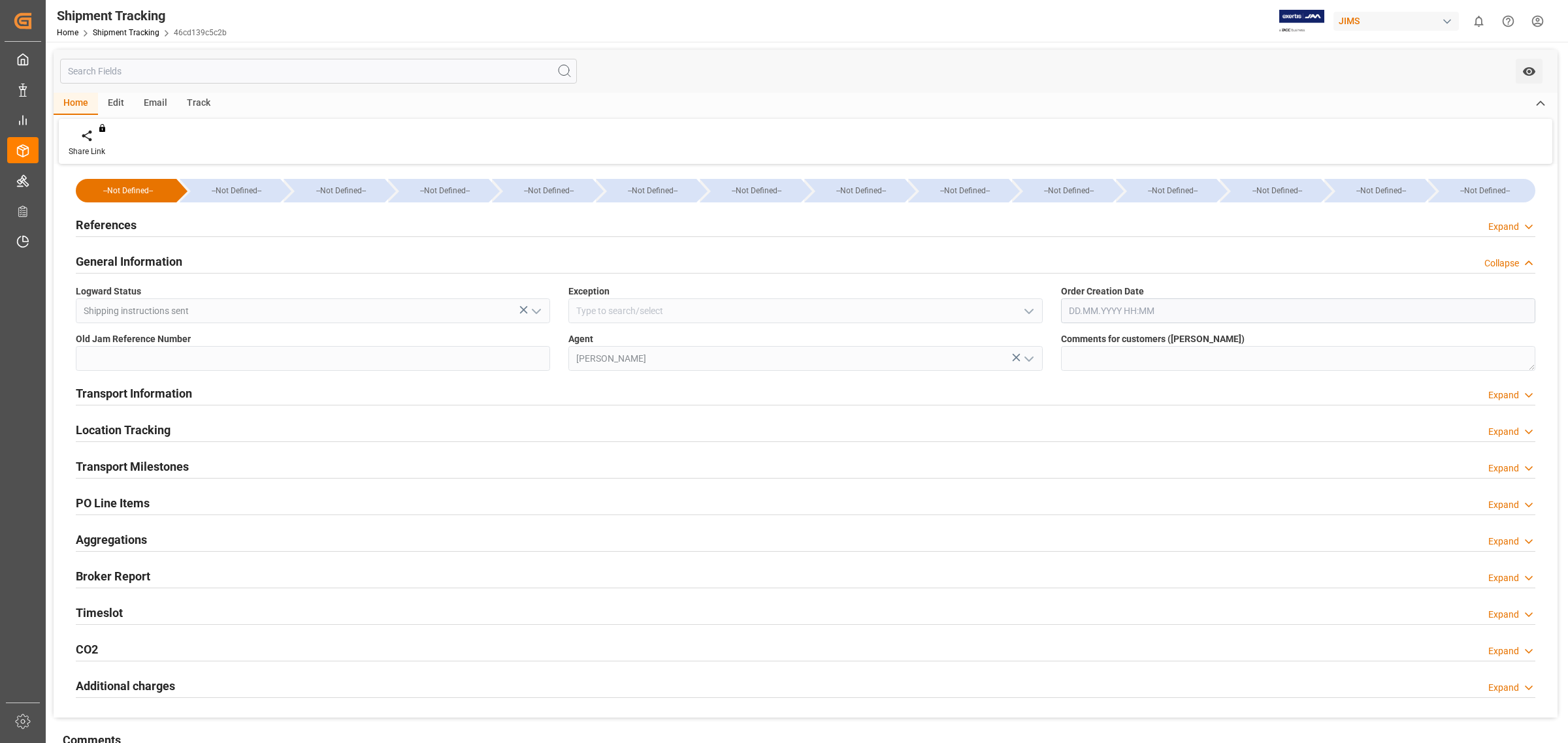
click at [159, 258] on h2 "General Information" at bounding box center [129, 261] width 106 height 17
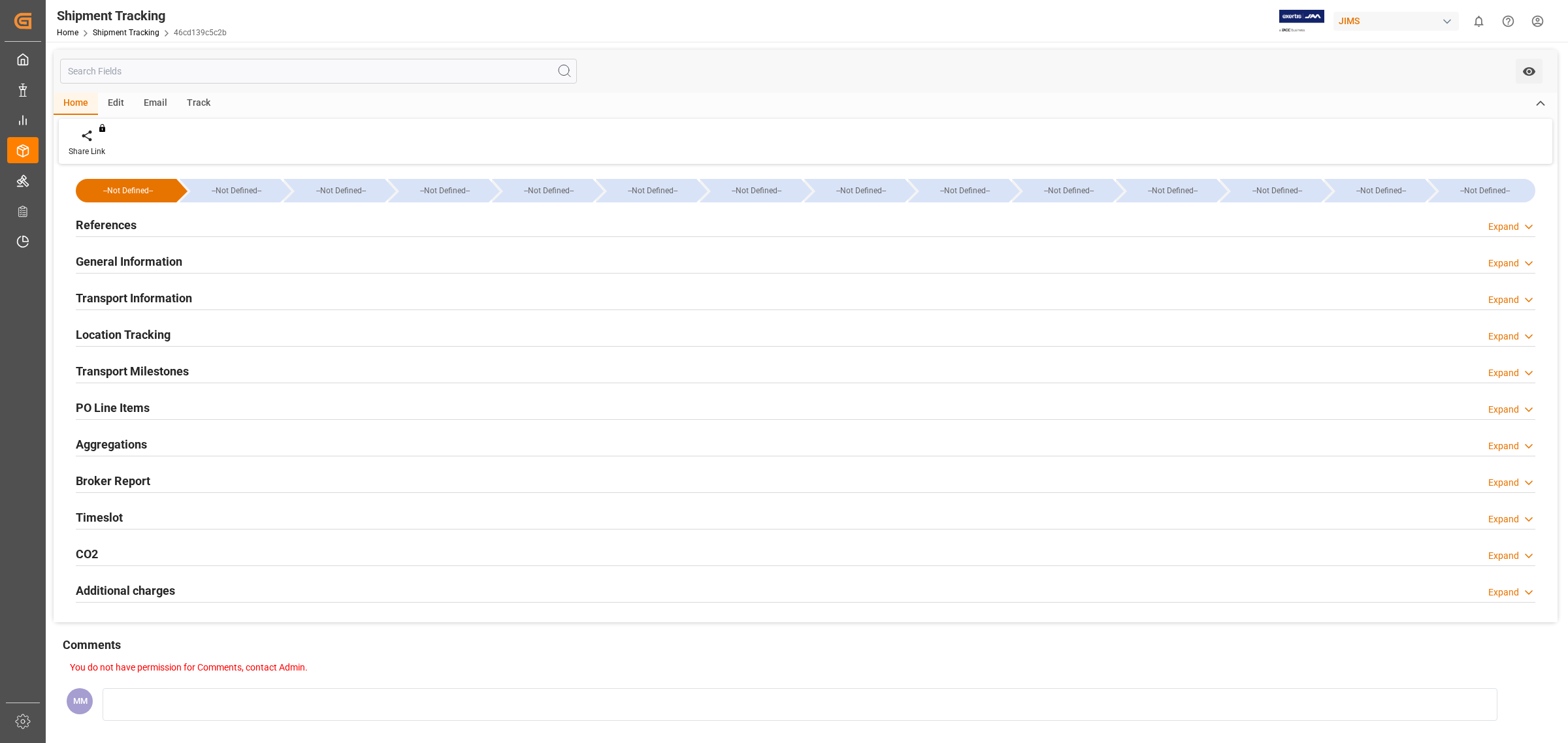
click at [152, 297] on h2 "Transport Information" at bounding box center [134, 297] width 116 height 17
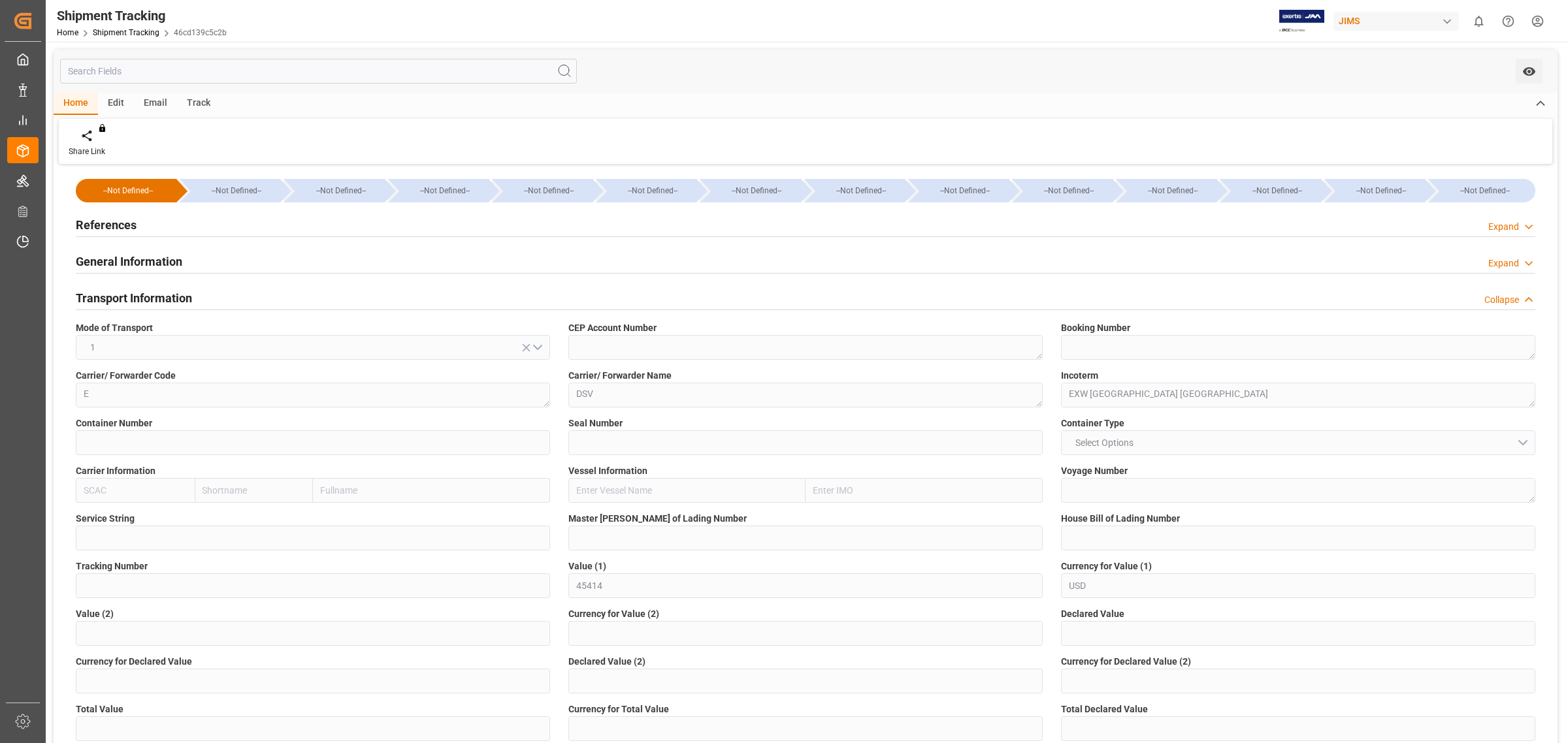
click at [120, 303] on h2 "Transport Information" at bounding box center [134, 297] width 116 height 17
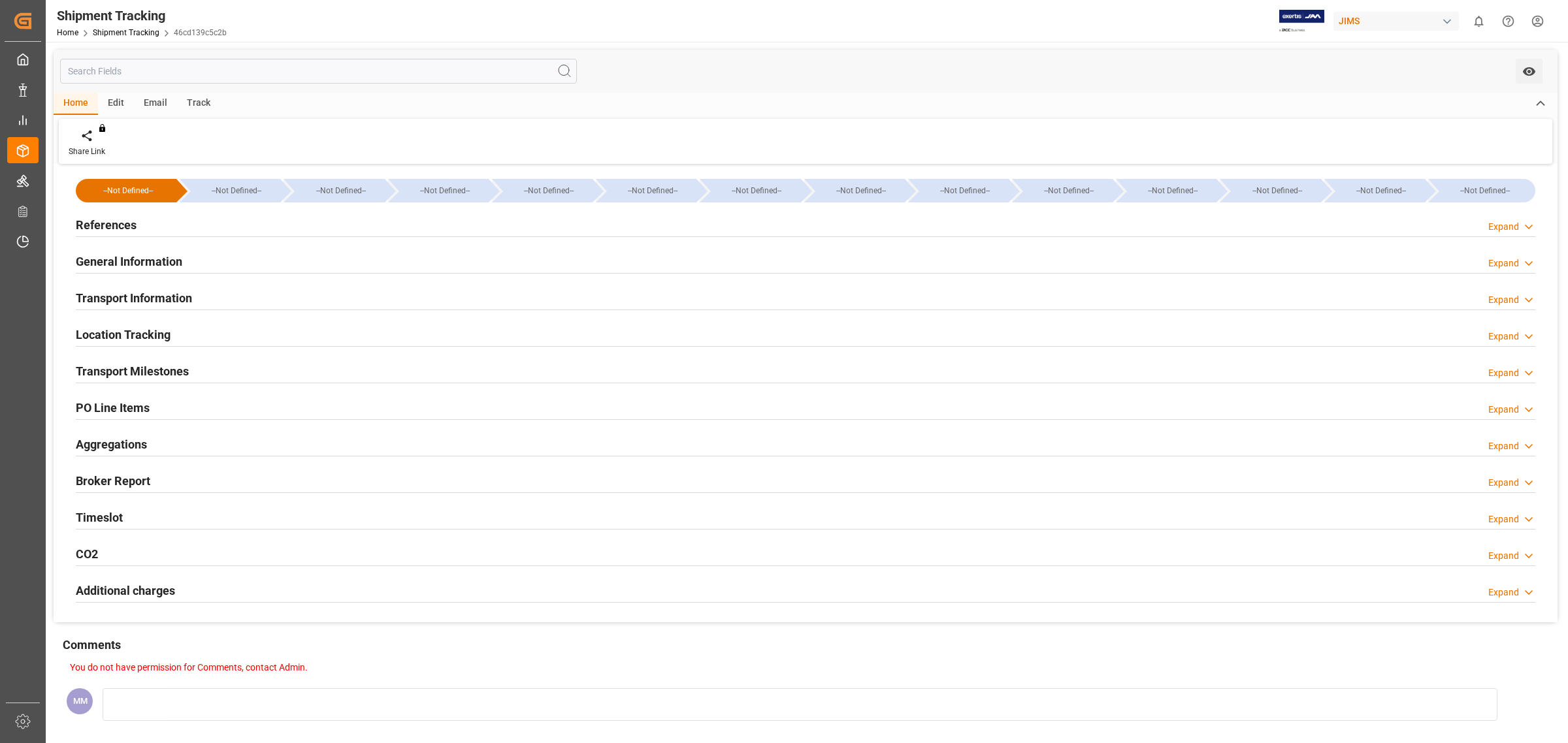
click at [148, 330] on h2 "Location Tracking" at bounding box center [124, 334] width 95 height 17
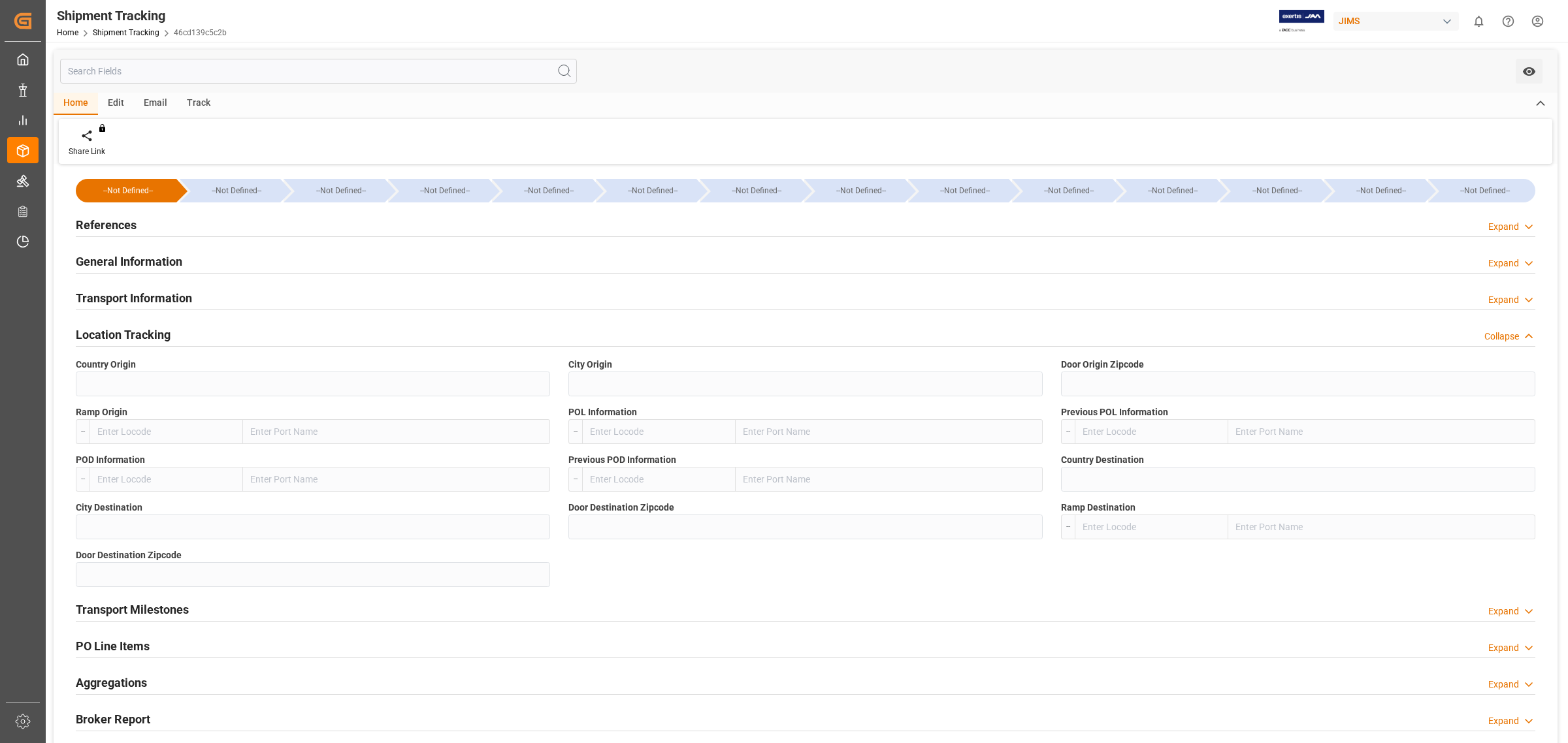
drag, startPoint x: 155, startPoint y: 337, endPoint x: 159, endPoint y: 347, distance: 10.8
click at [155, 337] on h2 "Location Tracking" at bounding box center [124, 334] width 95 height 17
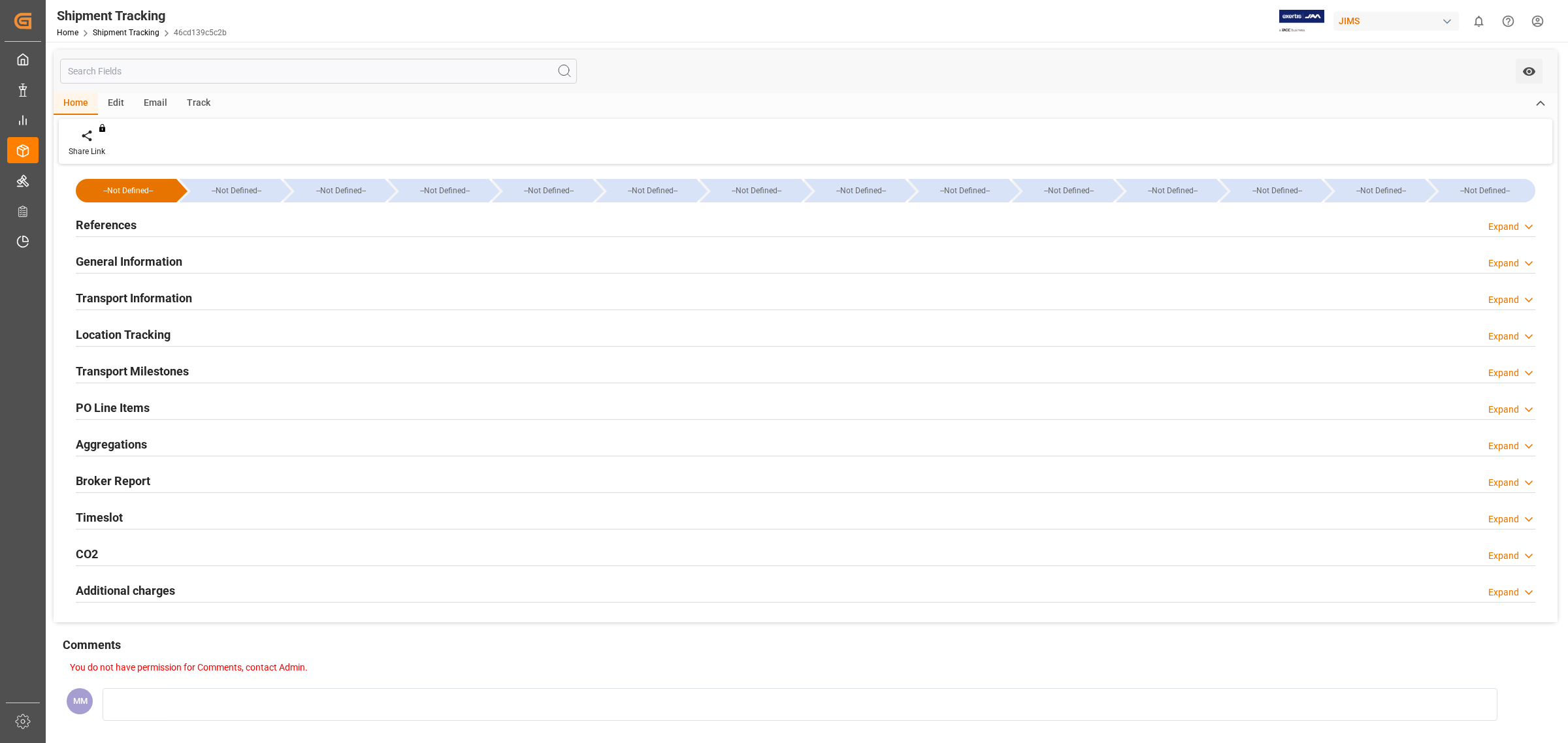
click at [169, 370] on h2 "Transport Milestones" at bounding box center [133, 370] width 113 height 17
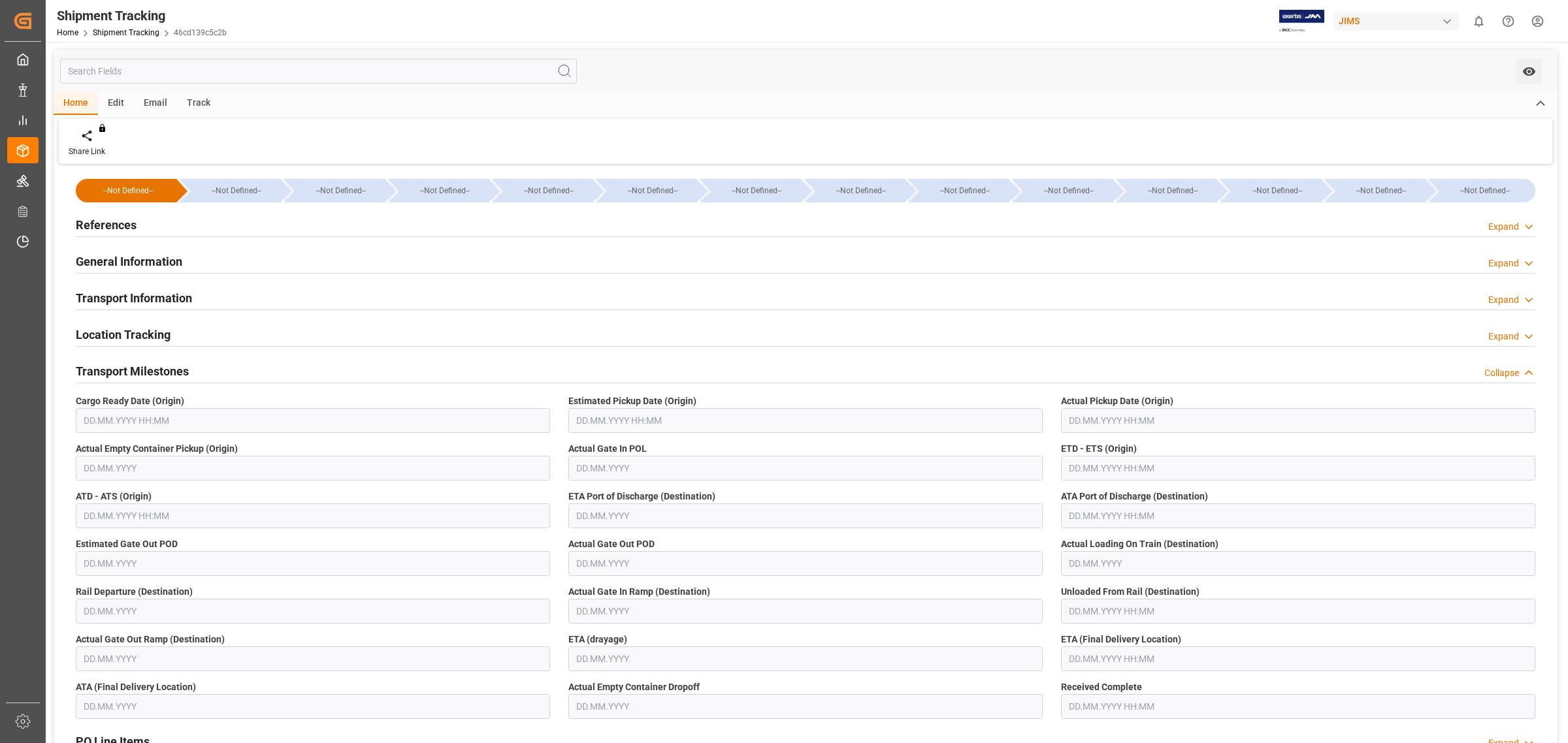
click at [169, 364] on h2 "Transport Milestones" at bounding box center [133, 370] width 113 height 17
